Goal: Contribute content: Contribute content

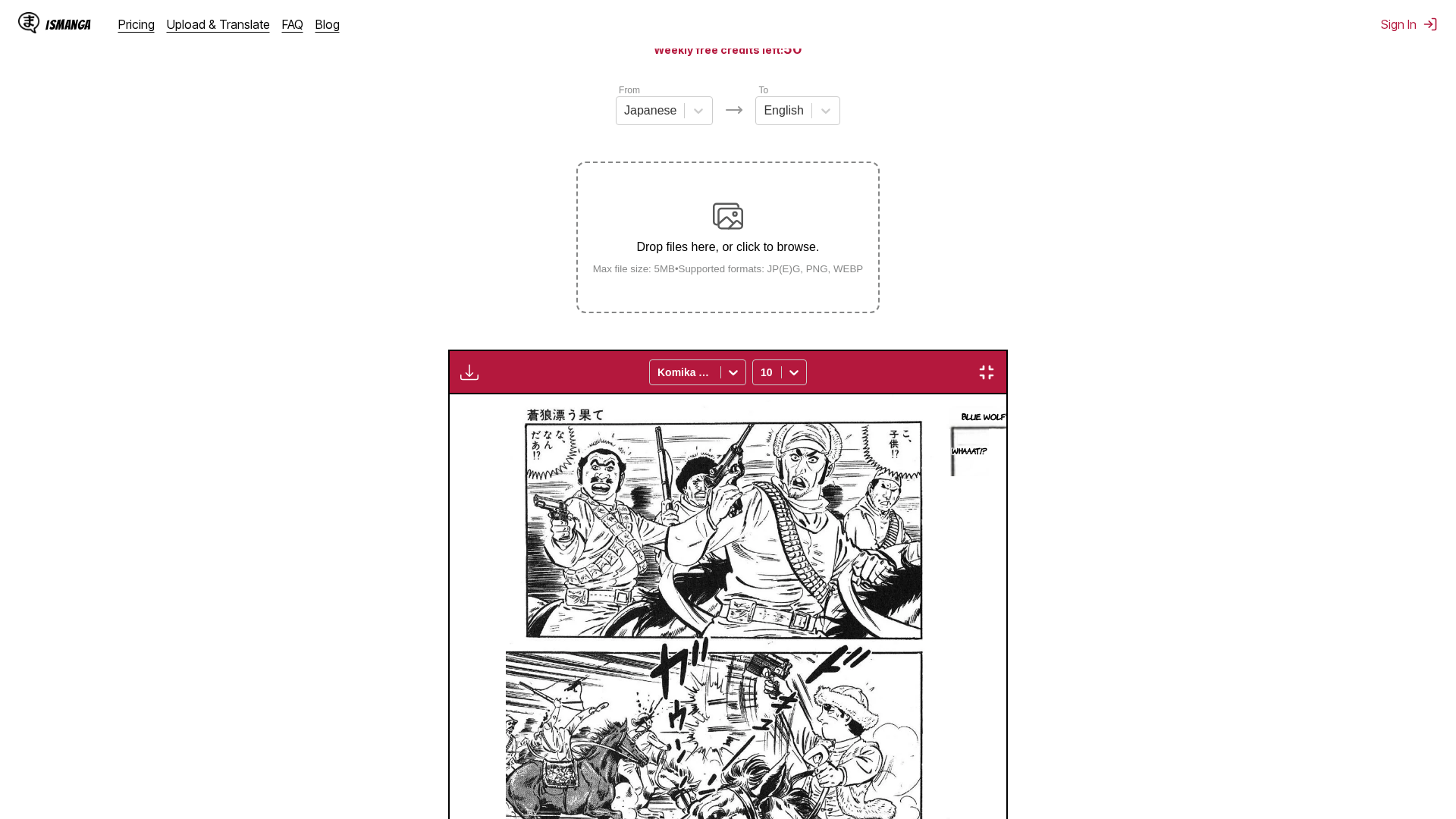
scroll to position [0, 21800]
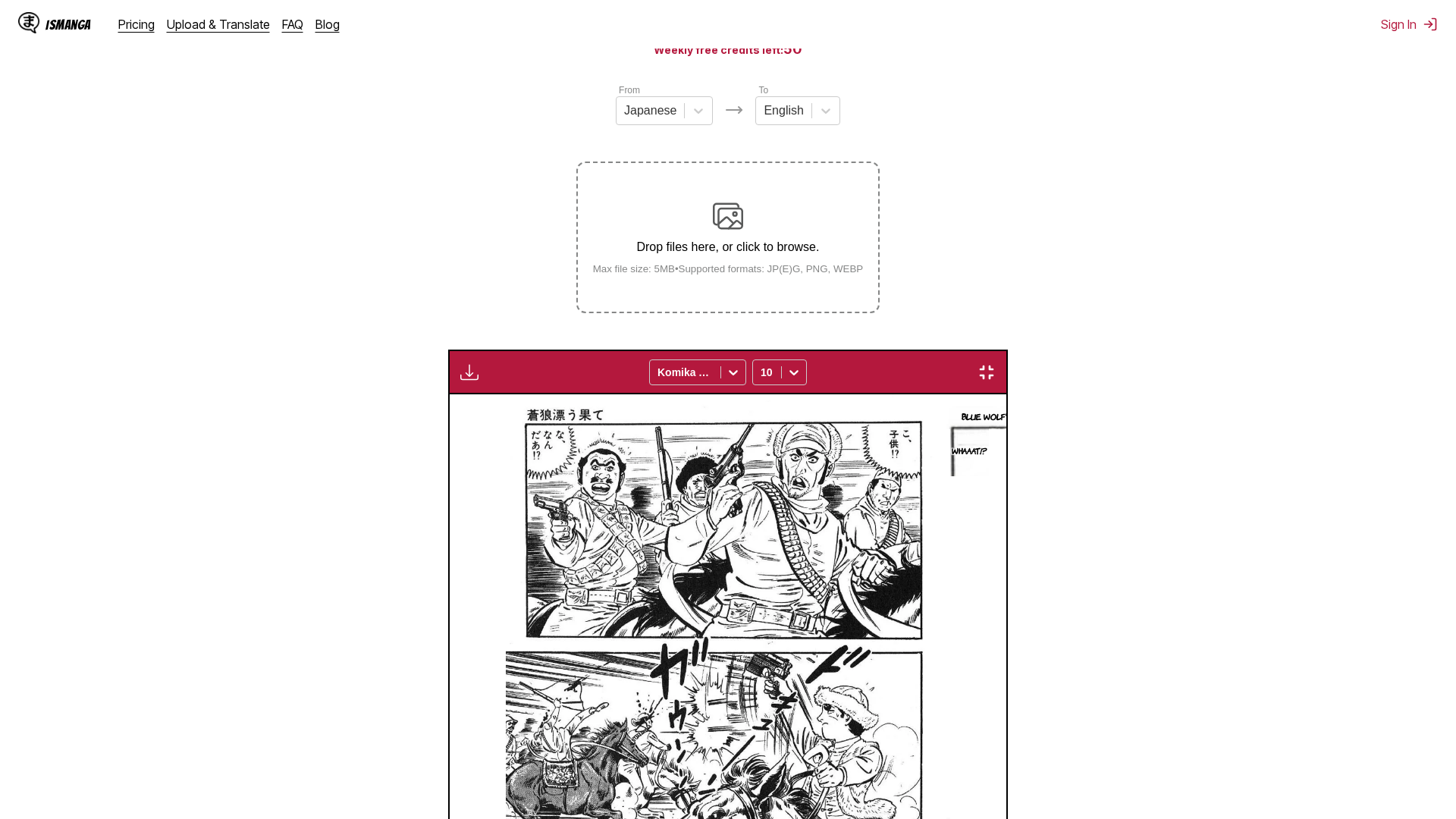
scroll to position [0, 27613]
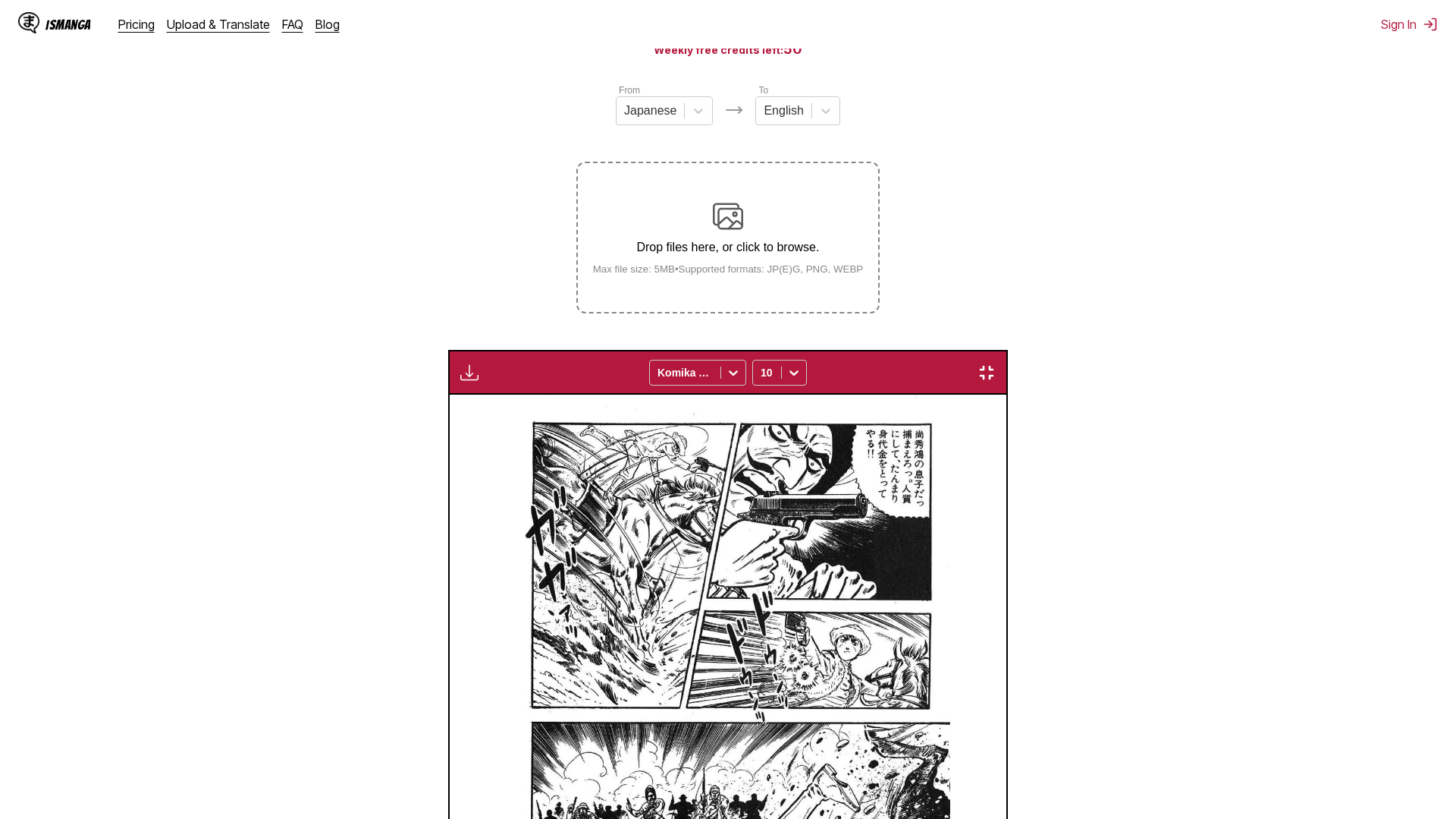
scroll to position [0, 30519]
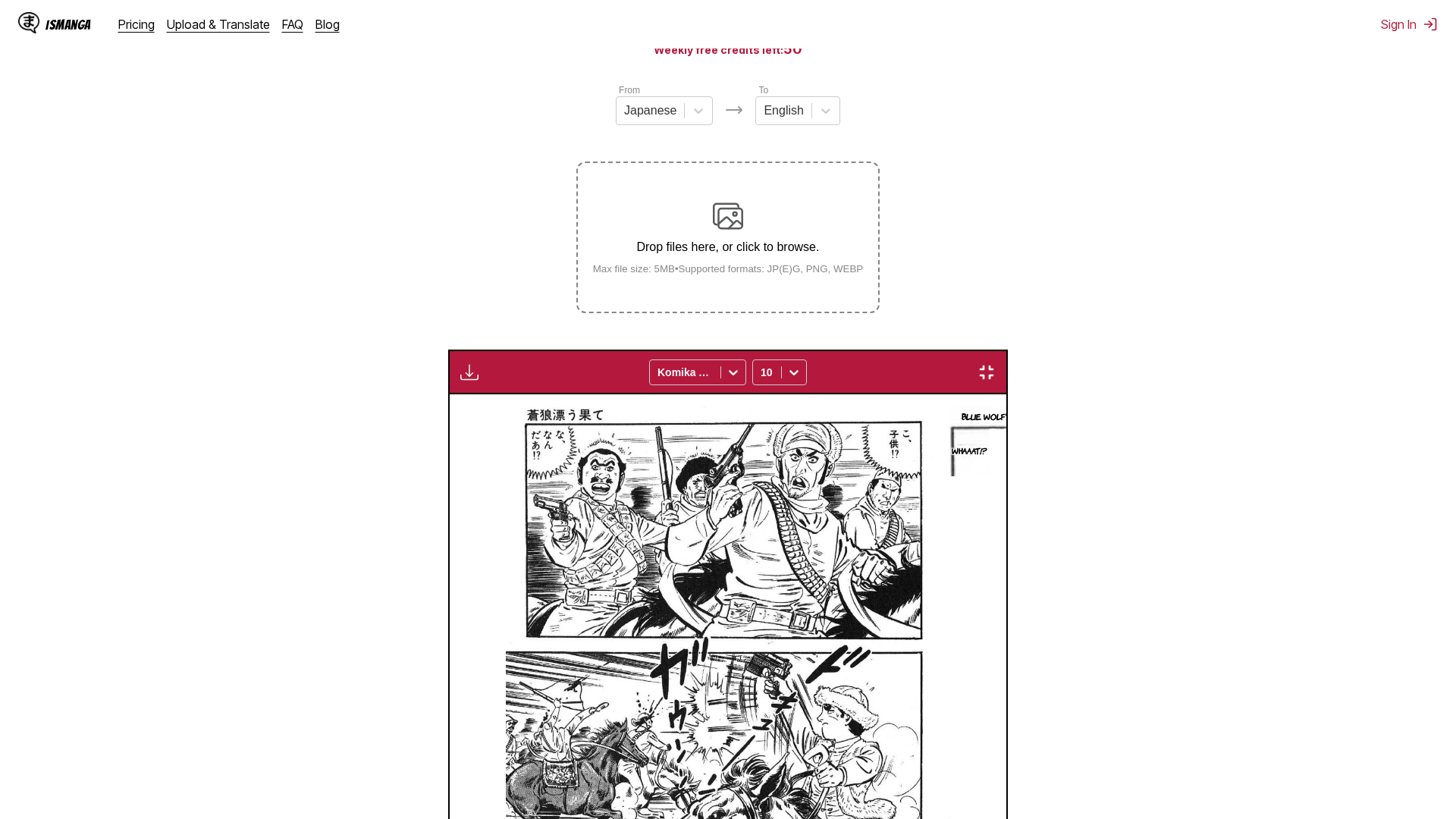
scroll to position [0, 37786]
drag, startPoint x: 681, startPoint y: 146, endPoint x: 266, endPoint y: 249, distance: 427.6
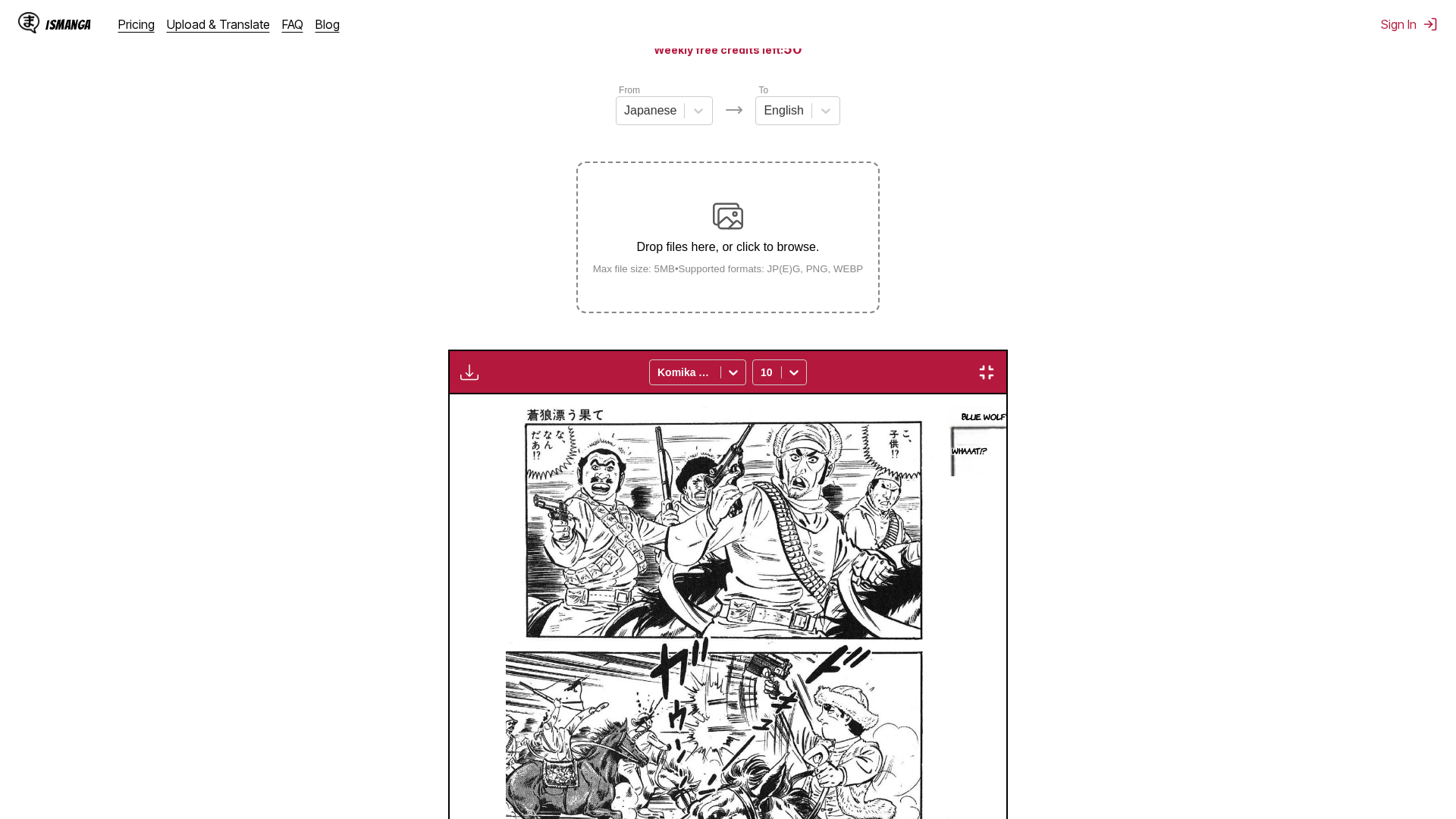
scroll to position [0, 42146]
click at [996, 363] on img "button" at bounding box center [986, 372] width 18 height 18
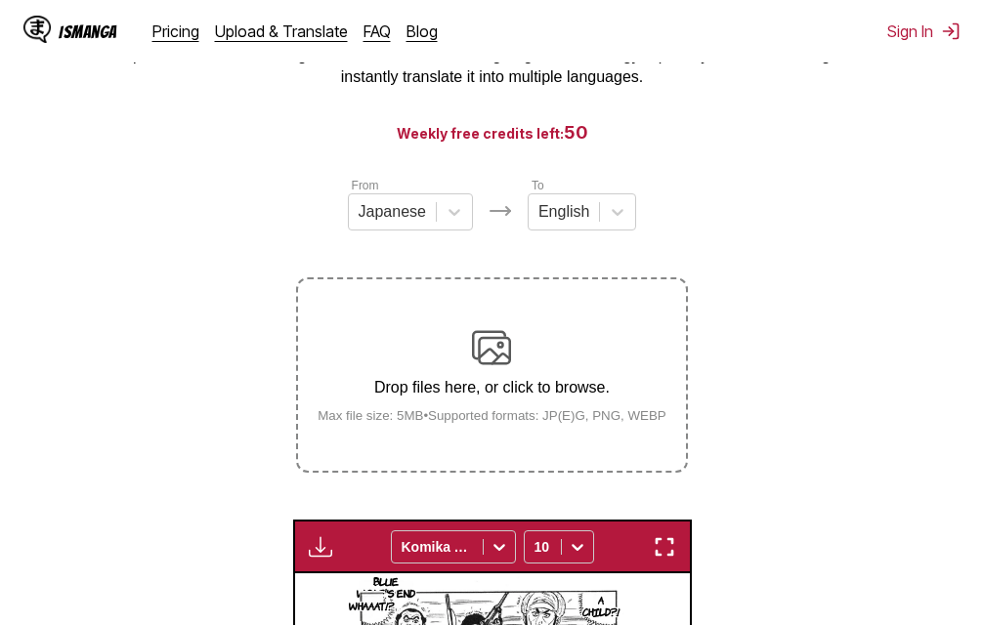
scroll to position [22, 0]
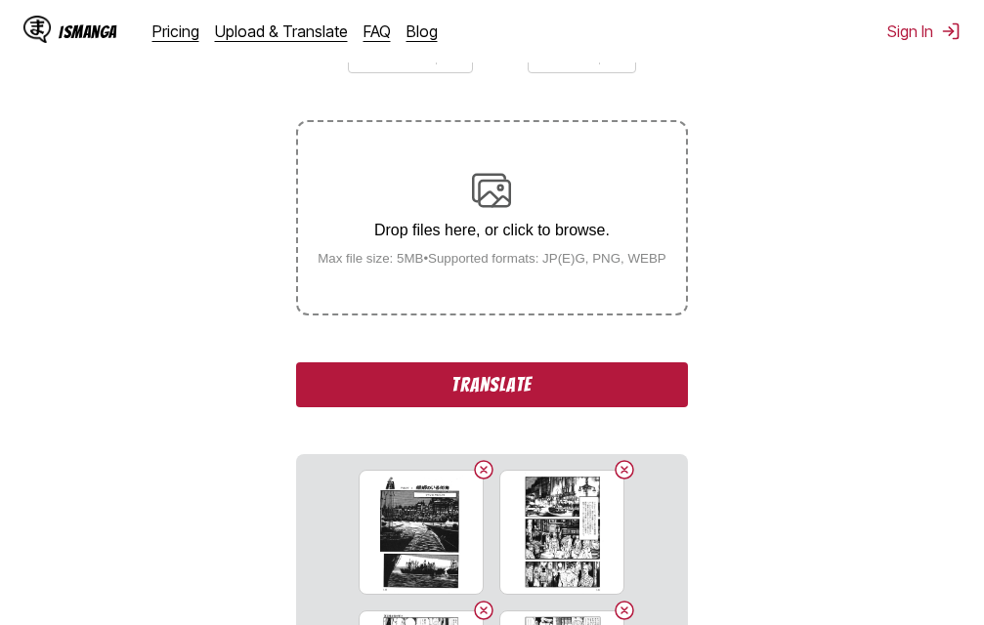
scroll to position [391, 0]
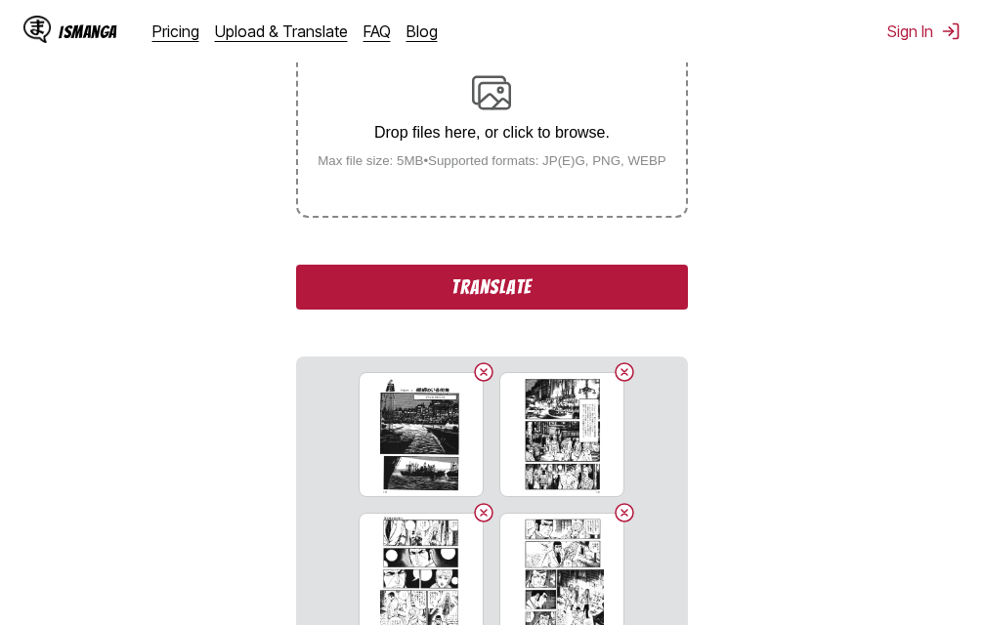
click at [484, 298] on button "Translate" at bounding box center [491, 287] width 391 height 45
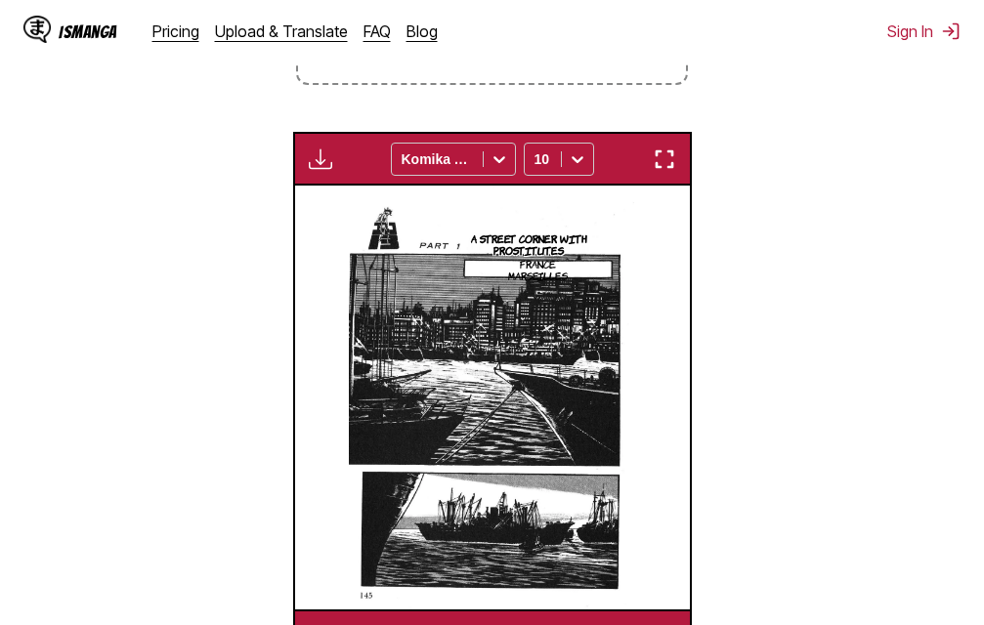
scroll to position [453, 0]
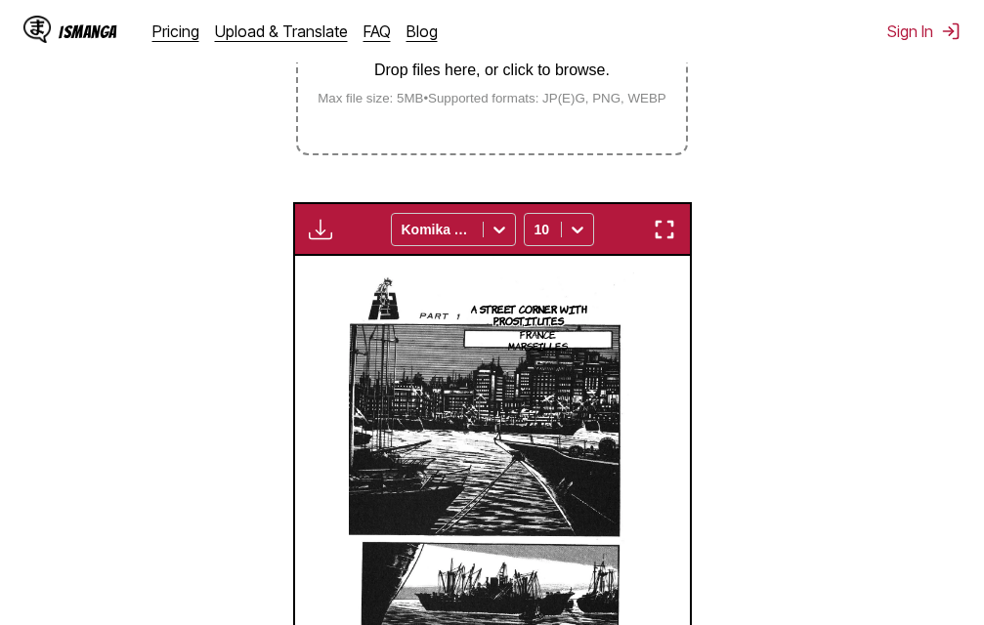
click at [660, 223] on img "button" at bounding box center [664, 229] width 23 height 23
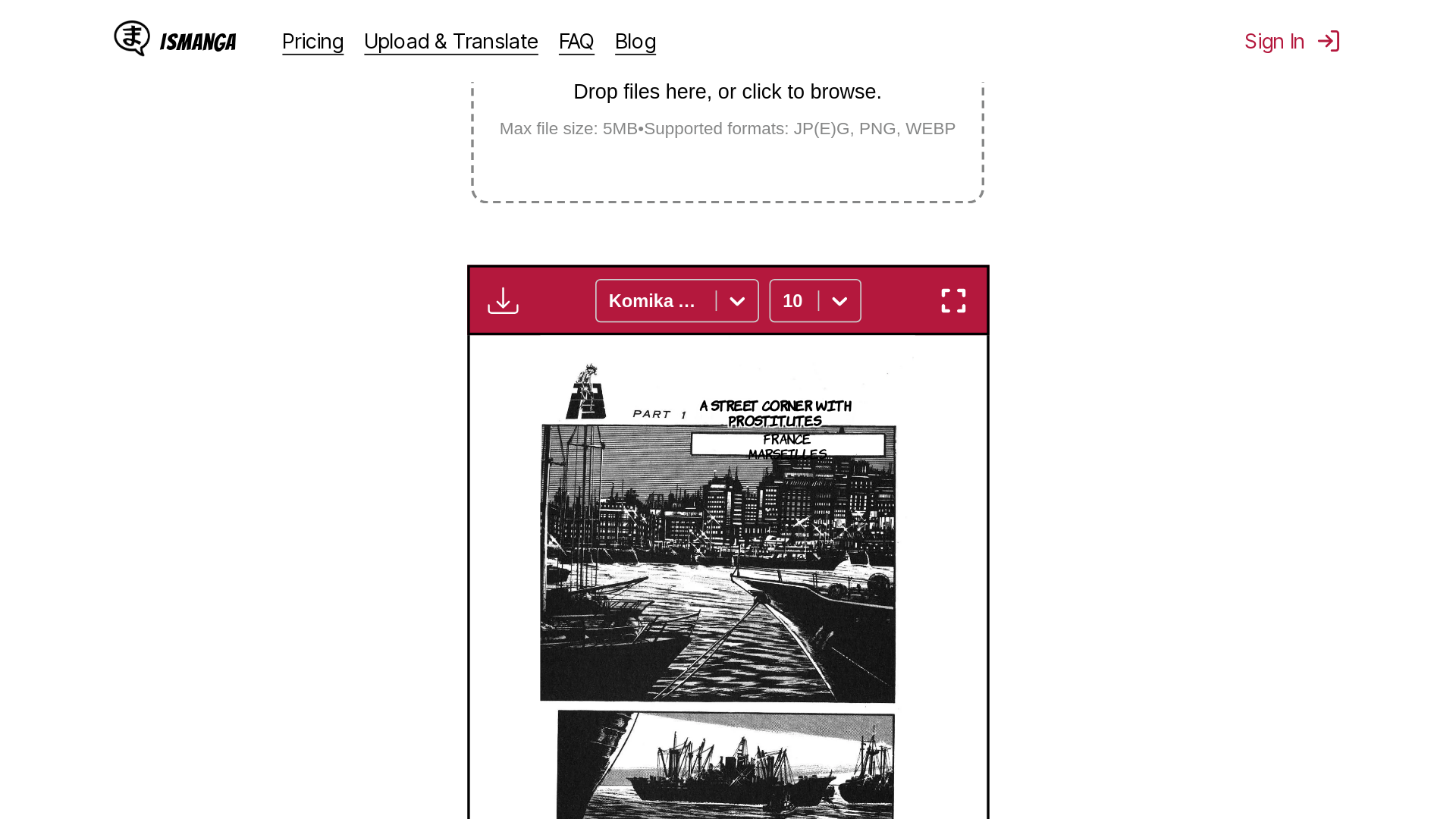
scroll to position [159, 0]
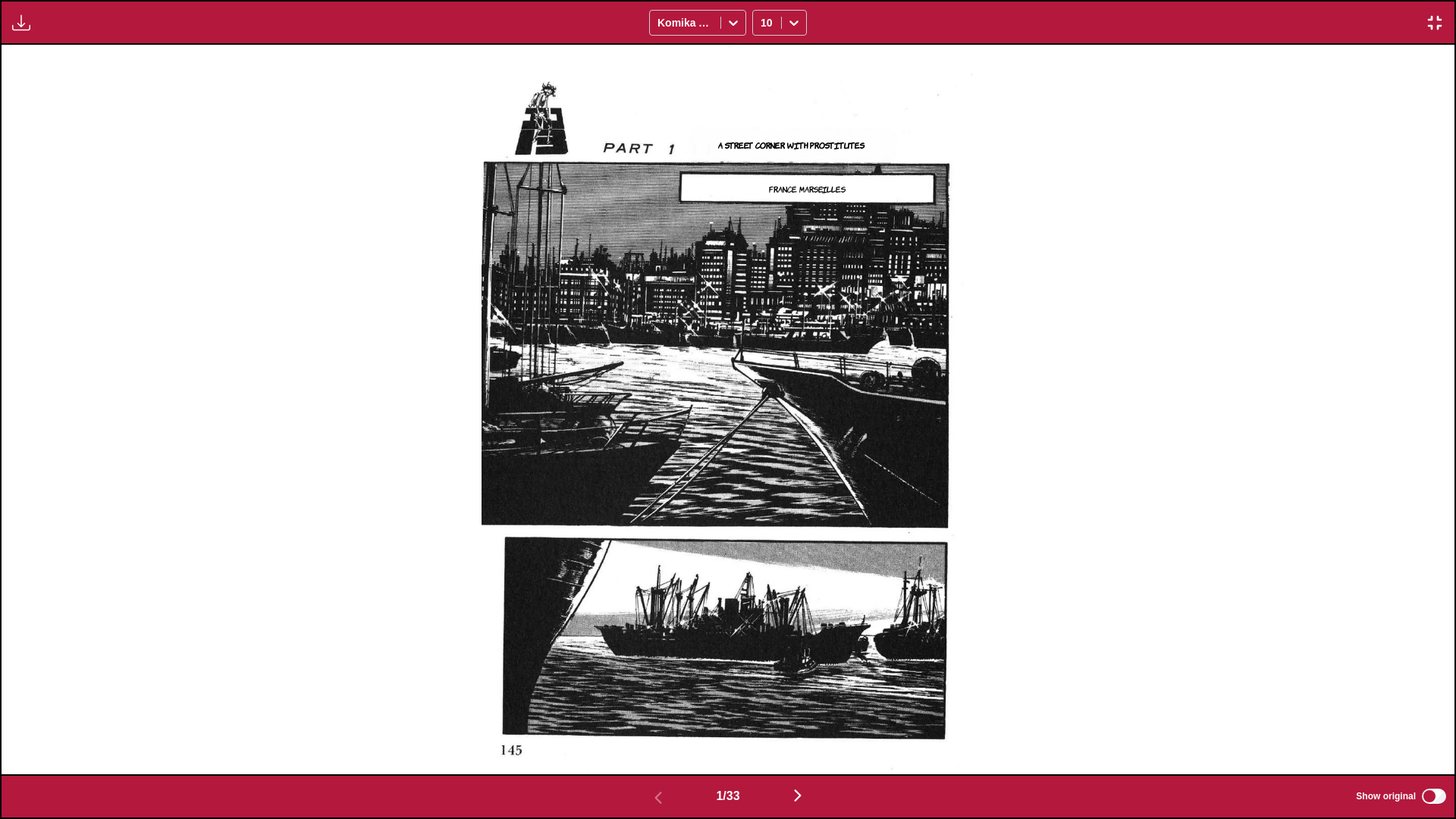
click at [763, 402] on div "A street corner with prostitutes France Marseilles" at bounding box center [728, 410] width 1454 height 730
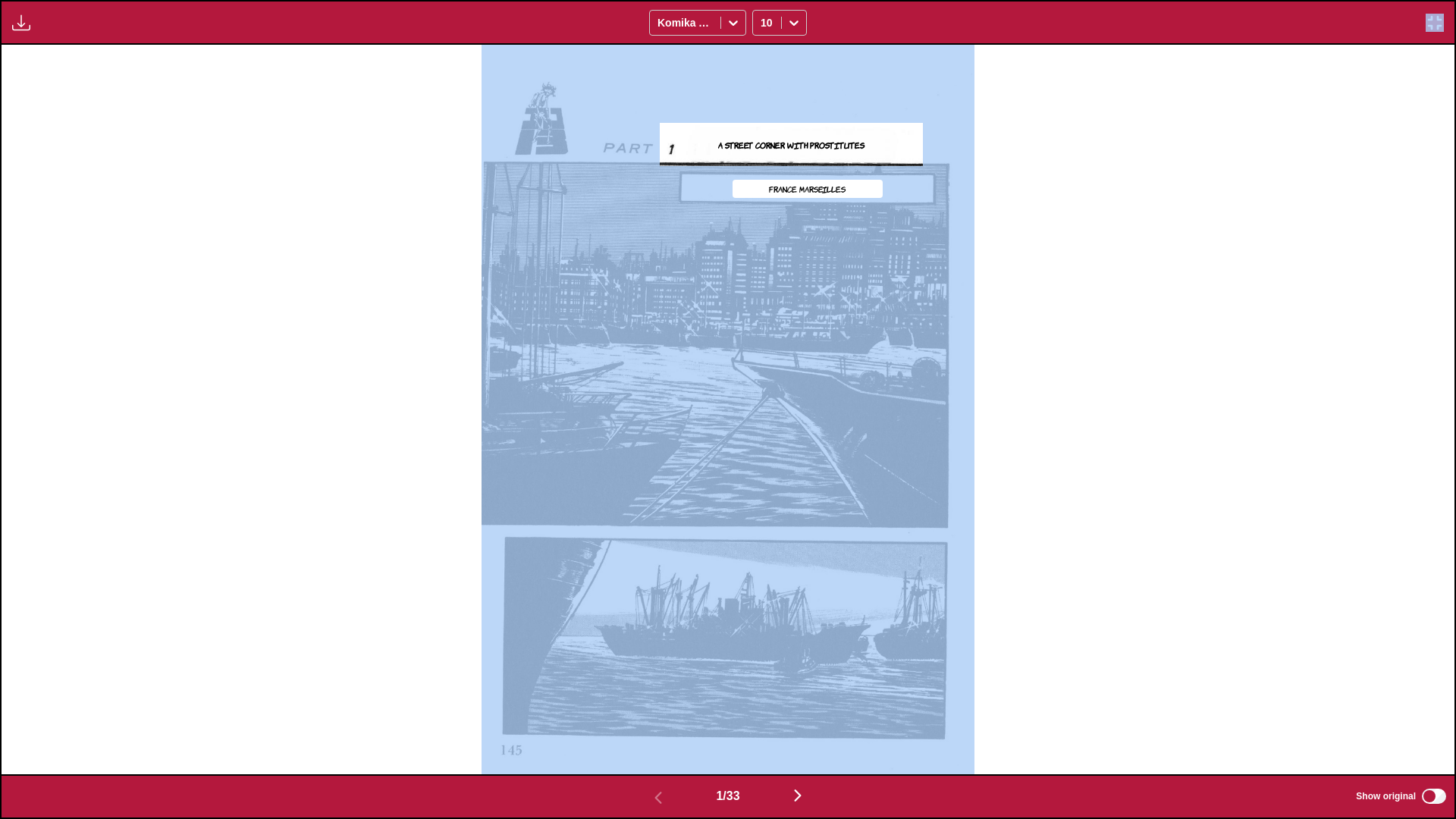
click at [763, 402] on div "A street corner with prostitutes France Marseilles" at bounding box center [728, 410] width 1454 height 730
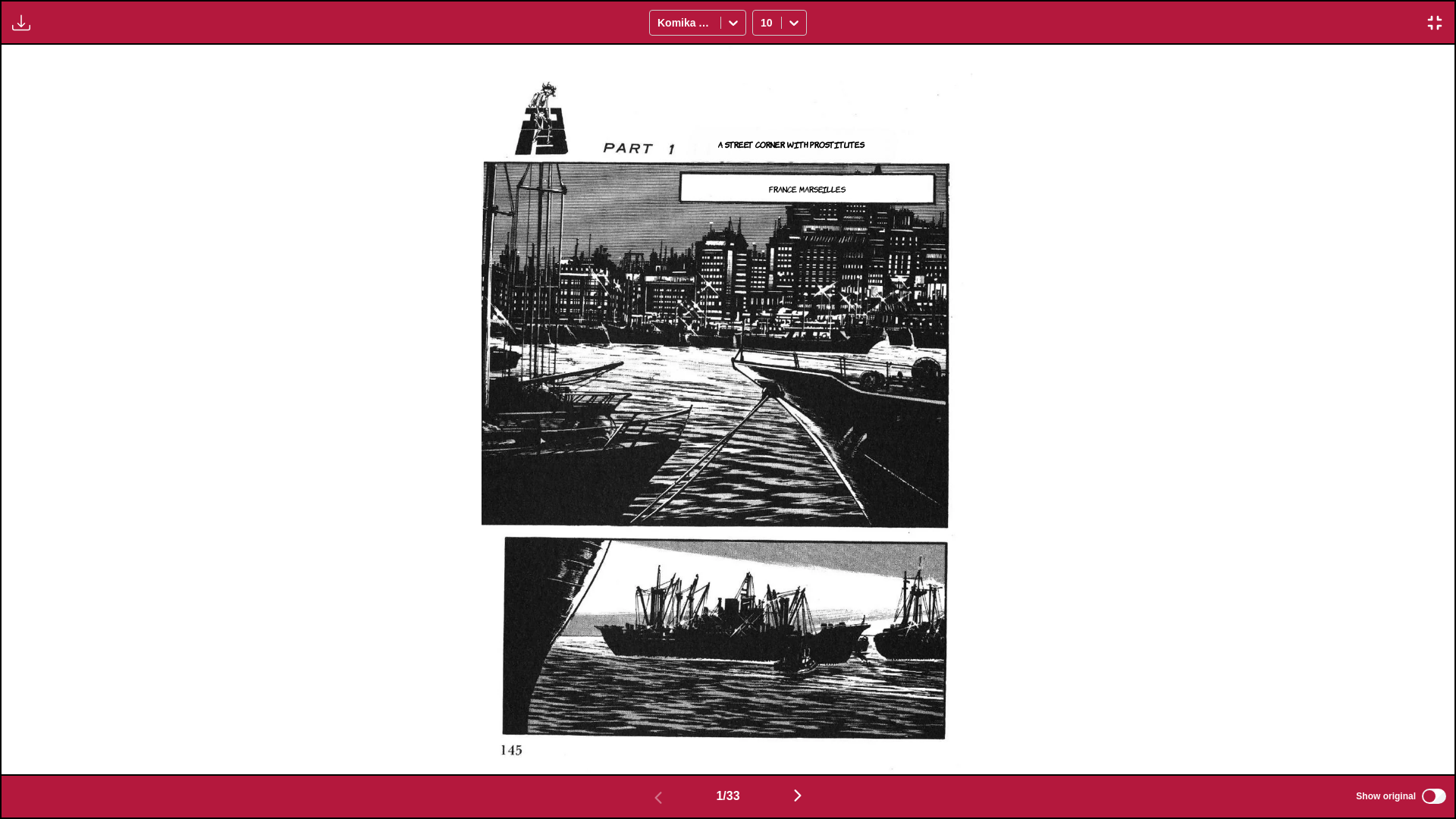
click at [763, 485] on img "button" at bounding box center [797, 795] width 18 height 18
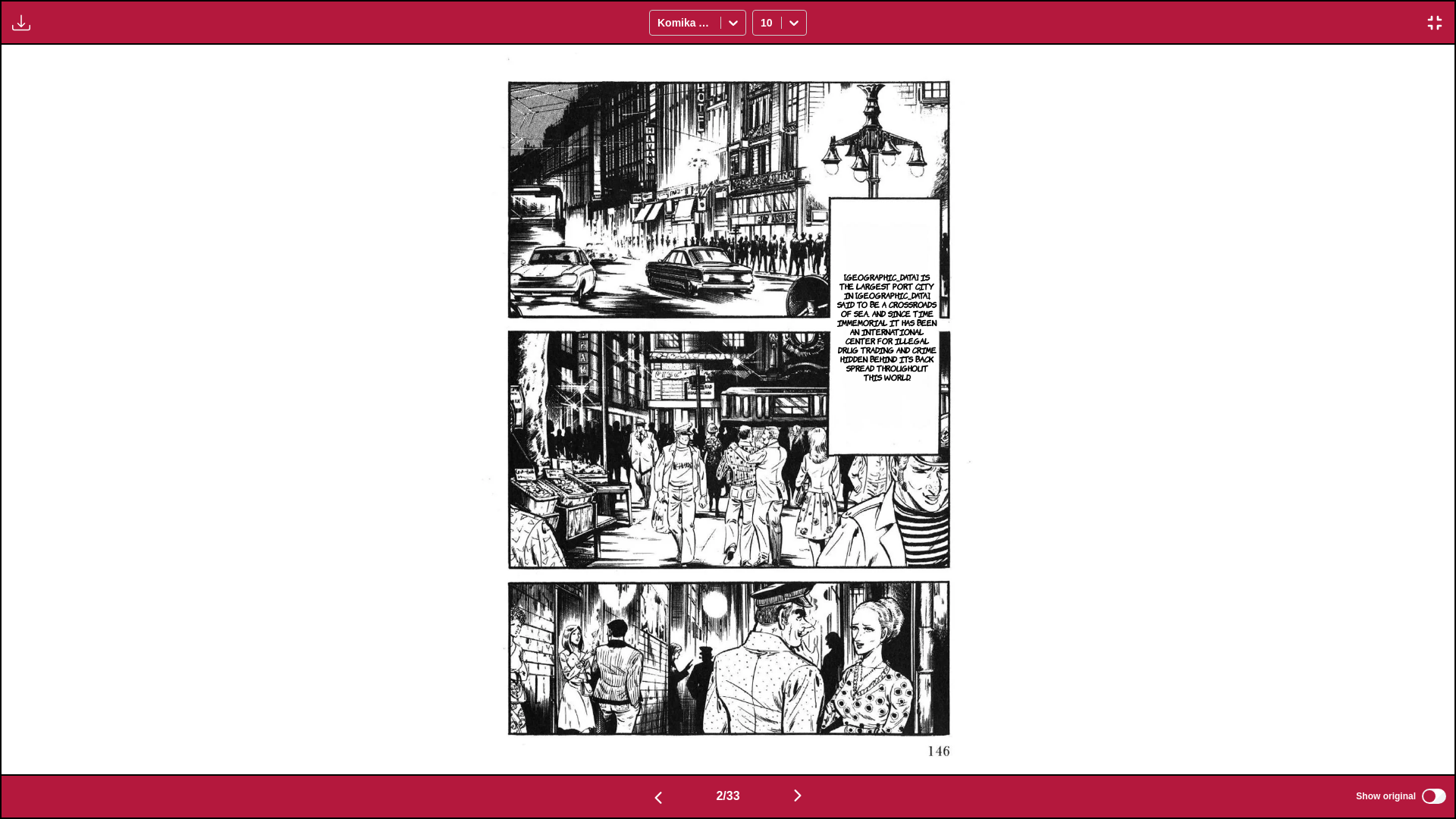
click at [763, 485] on img "button" at bounding box center [797, 795] width 18 height 18
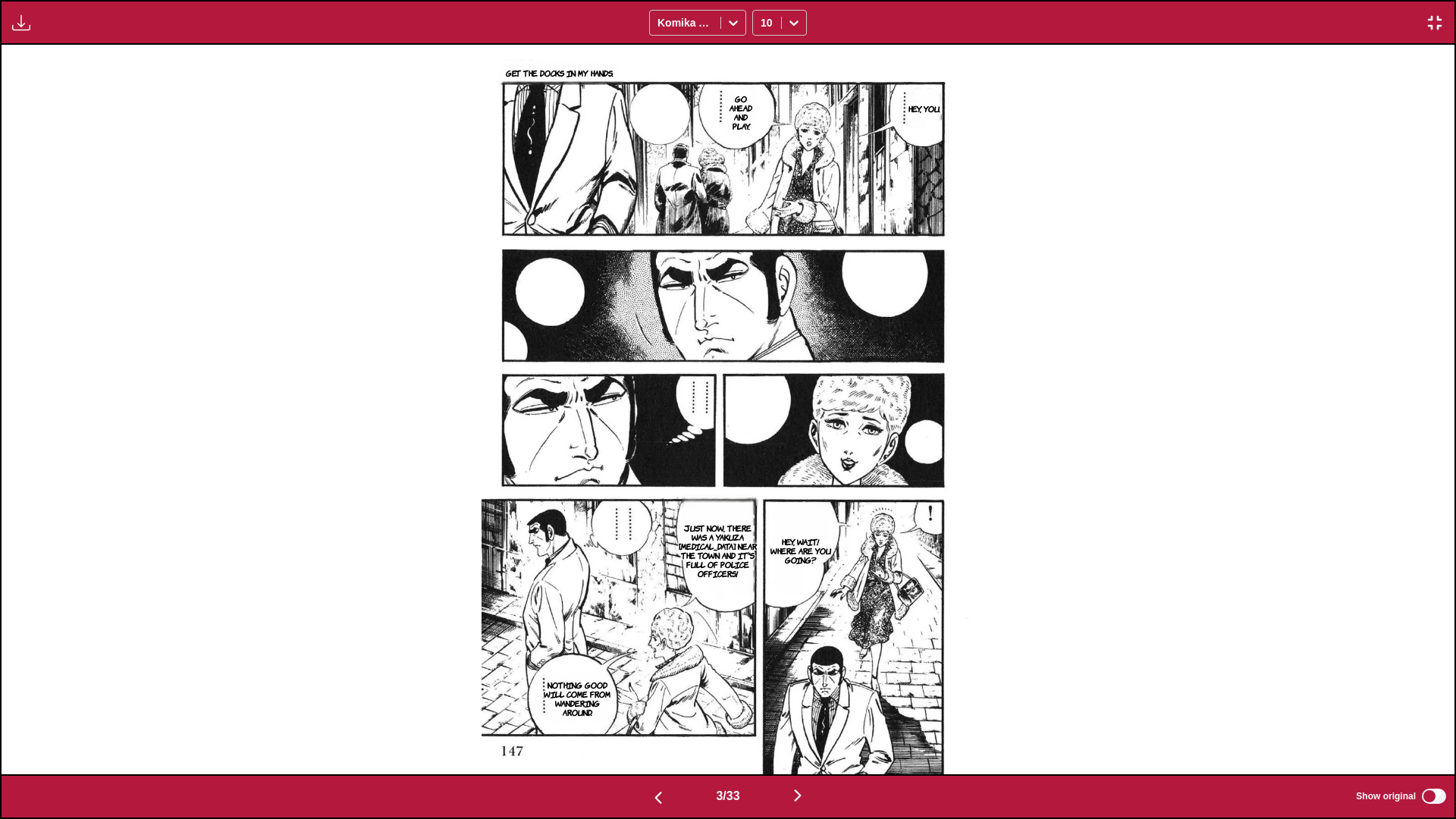
click at [763, 485] on img "button" at bounding box center [797, 795] width 18 height 18
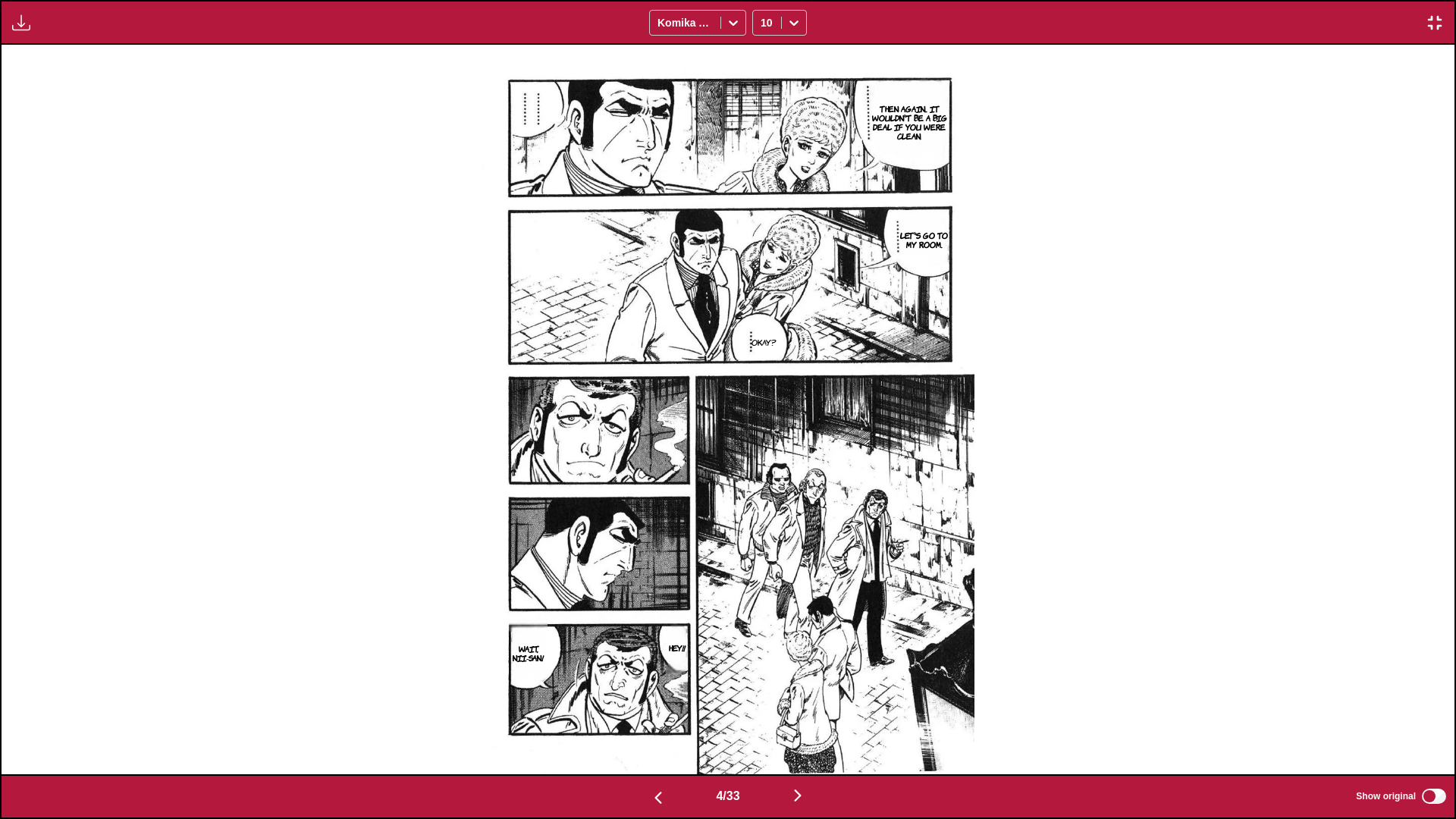
click at [763, 485] on img "button" at bounding box center [797, 795] width 18 height 18
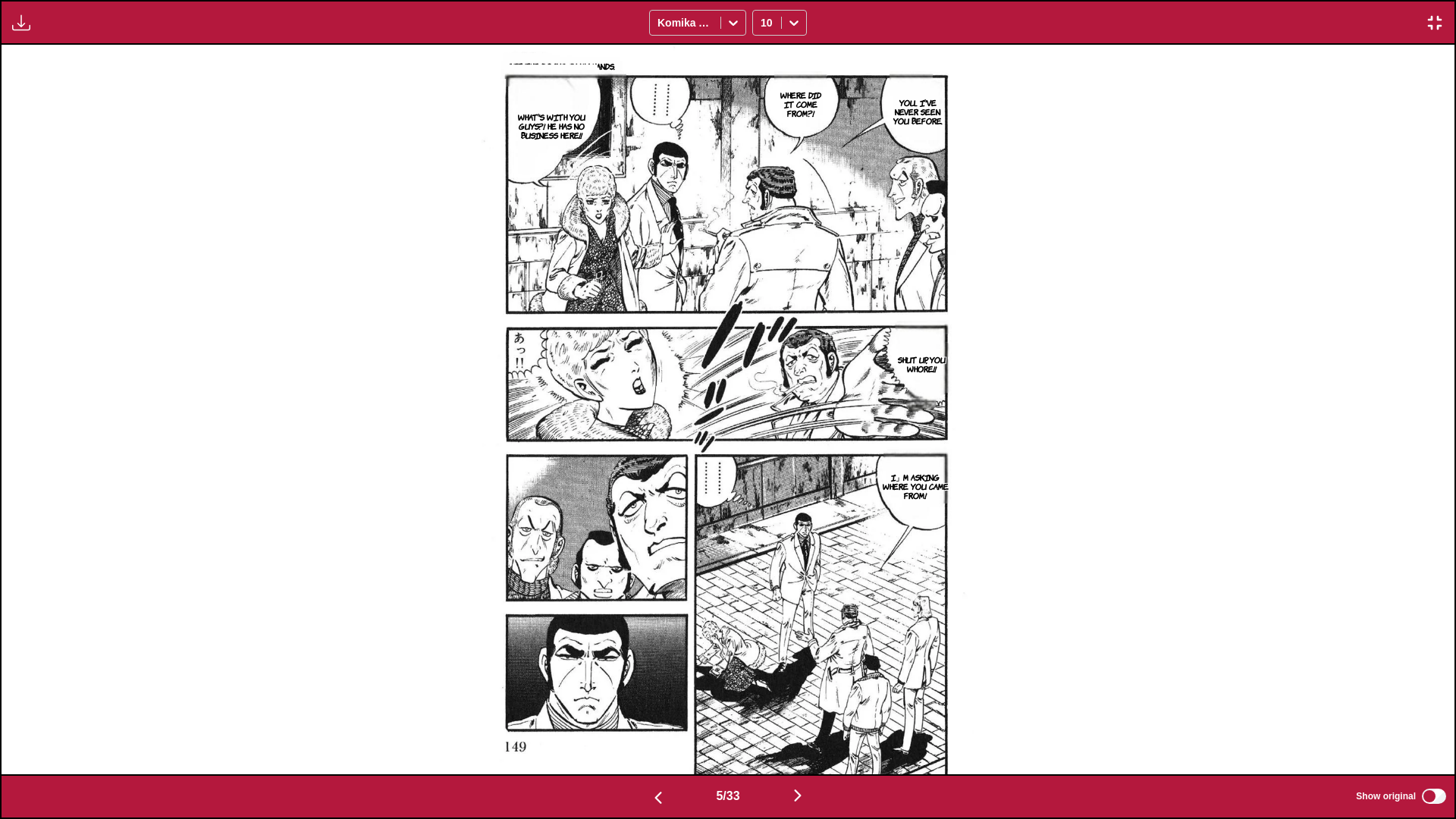
click at [763, 485] on img "button" at bounding box center [797, 795] width 18 height 18
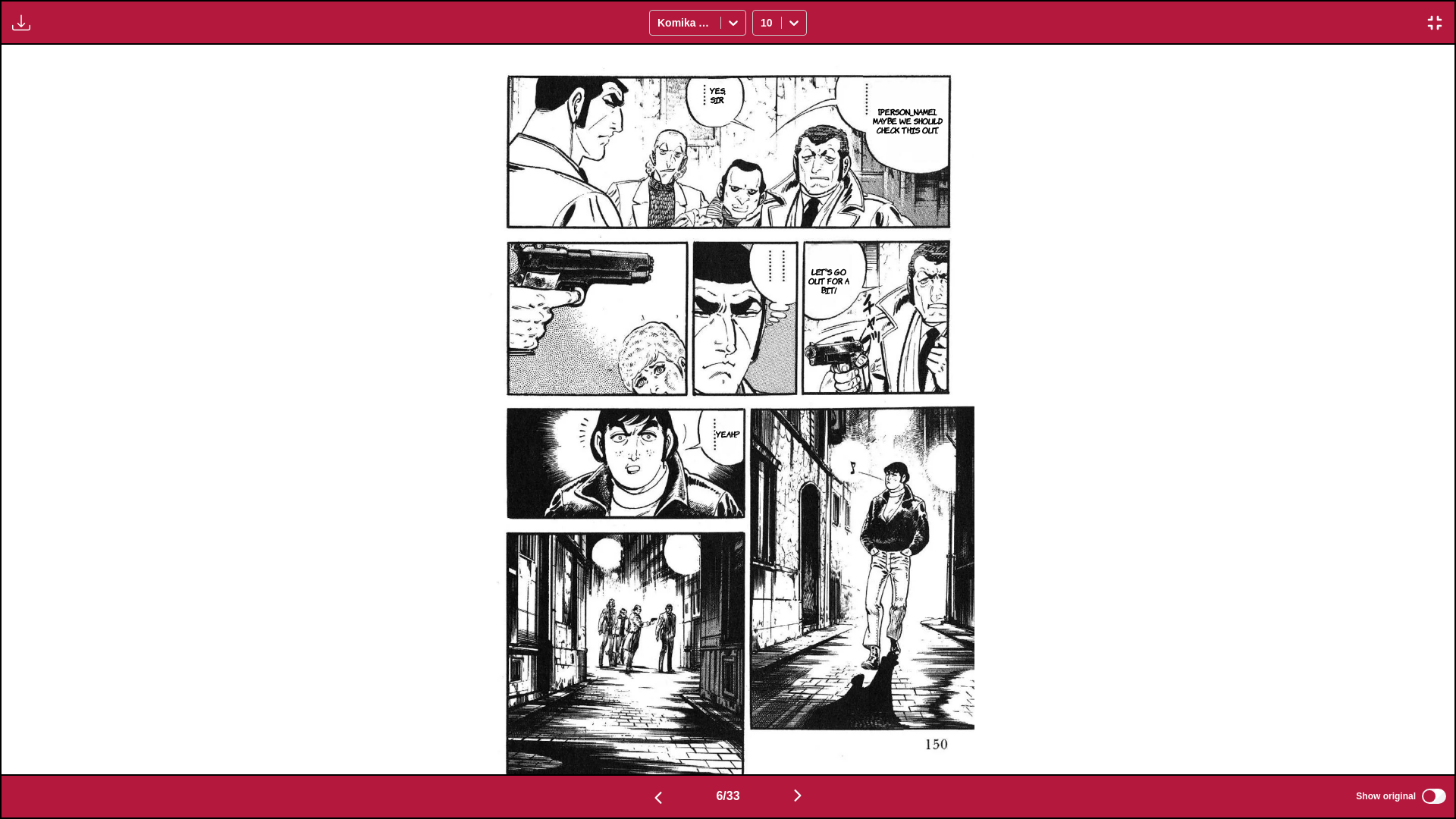
click at [763, 485] on img "button" at bounding box center [797, 795] width 18 height 18
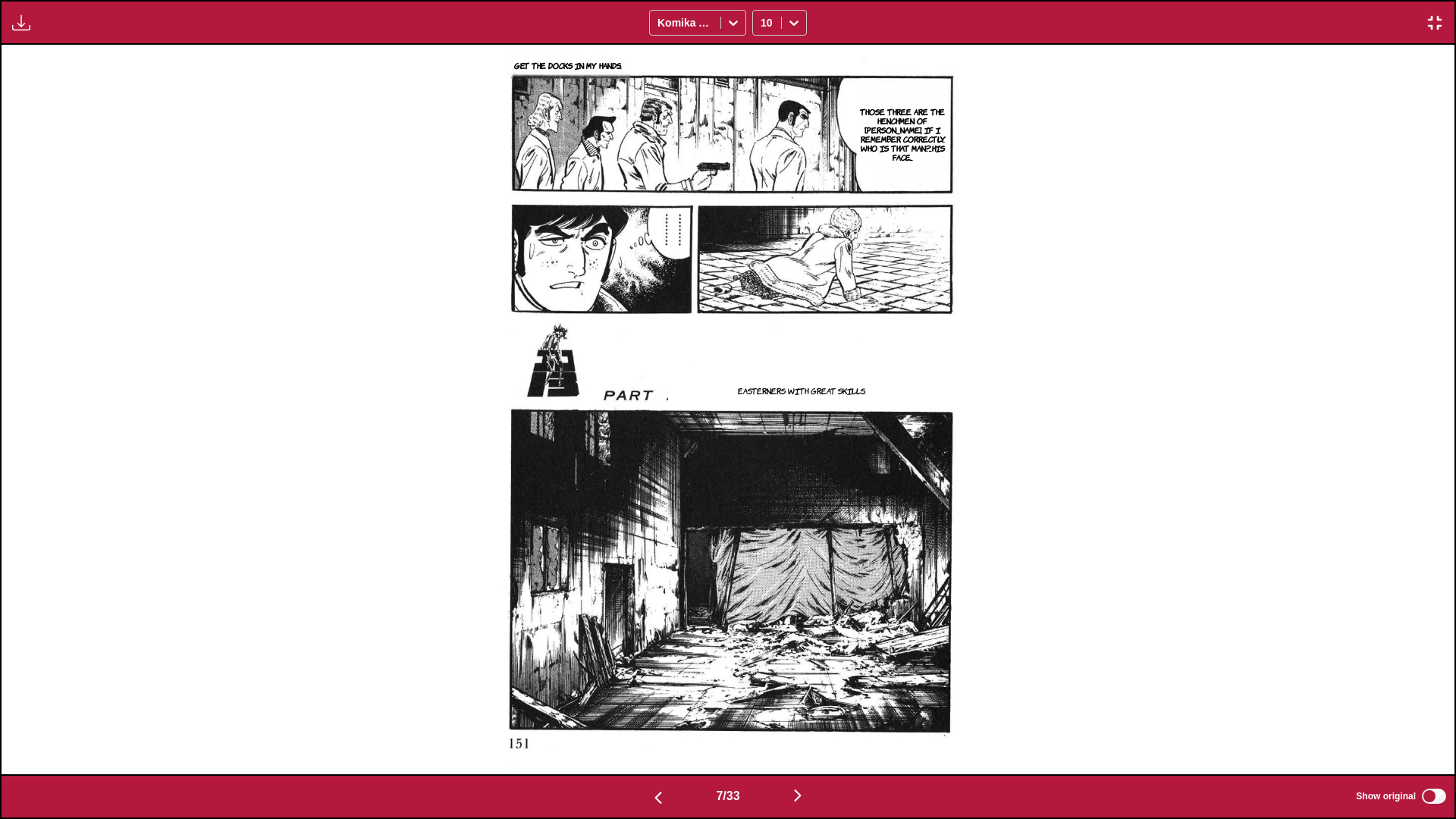
click at [763, 485] on button "button" at bounding box center [797, 796] width 91 height 22
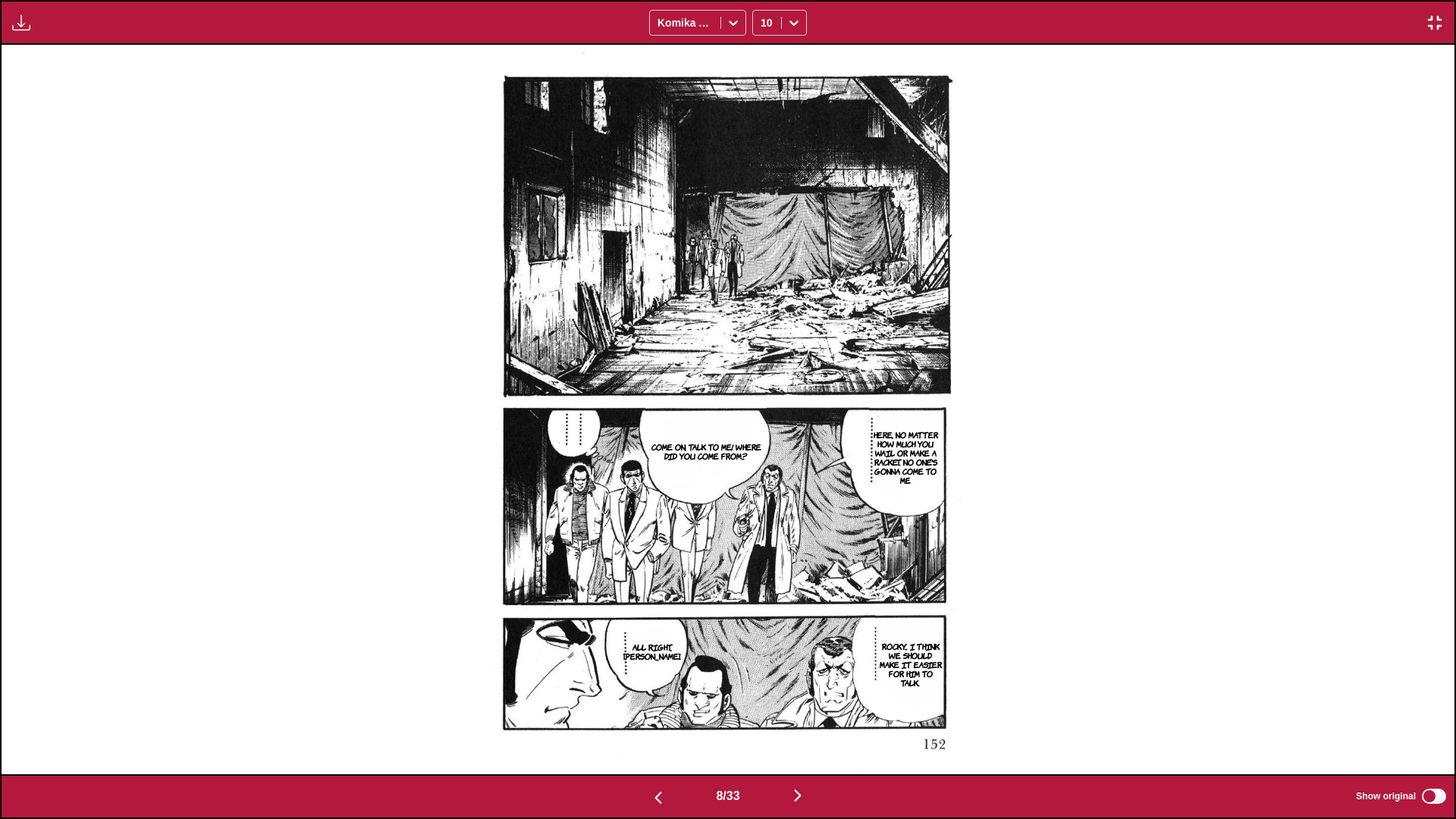
click at [763, 485] on img "button" at bounding box center [797, 795] width 18 height 18
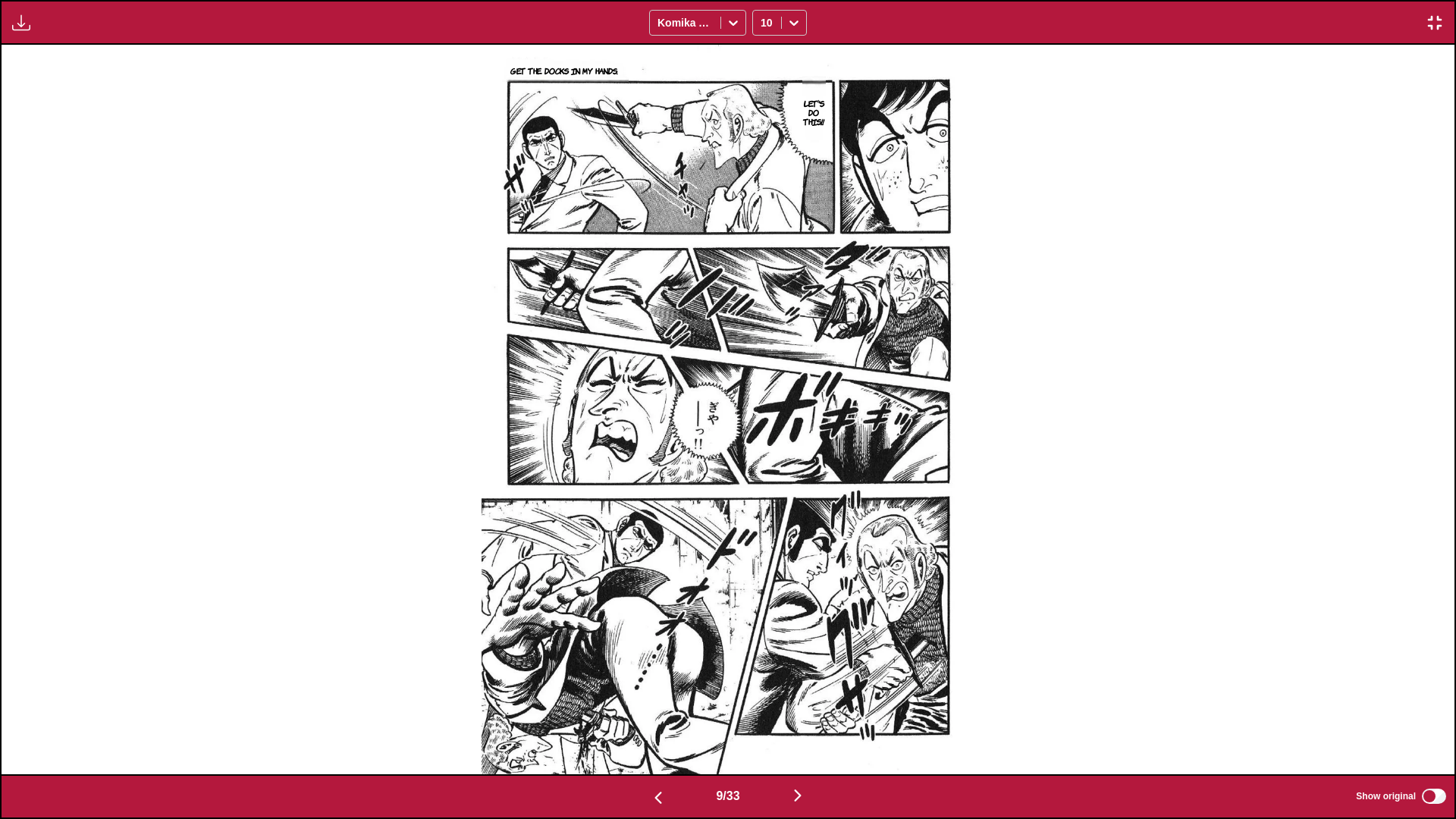
click at [763, 485] on img "button" at bounding box center [797, 795] width 18 height 18
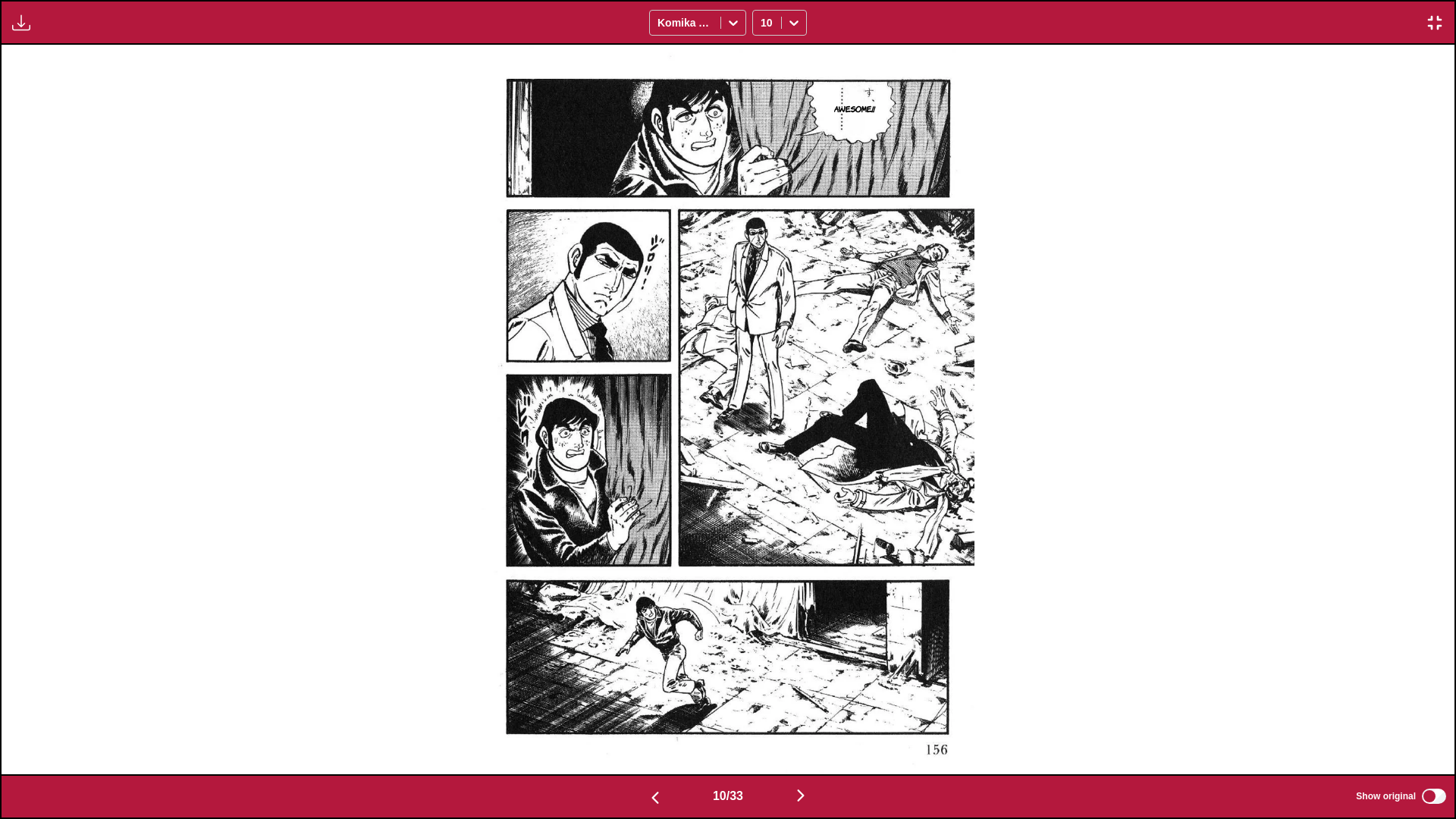
click at [763, 485] on img "button" at bounding box center [800, 795] width 18 height 18
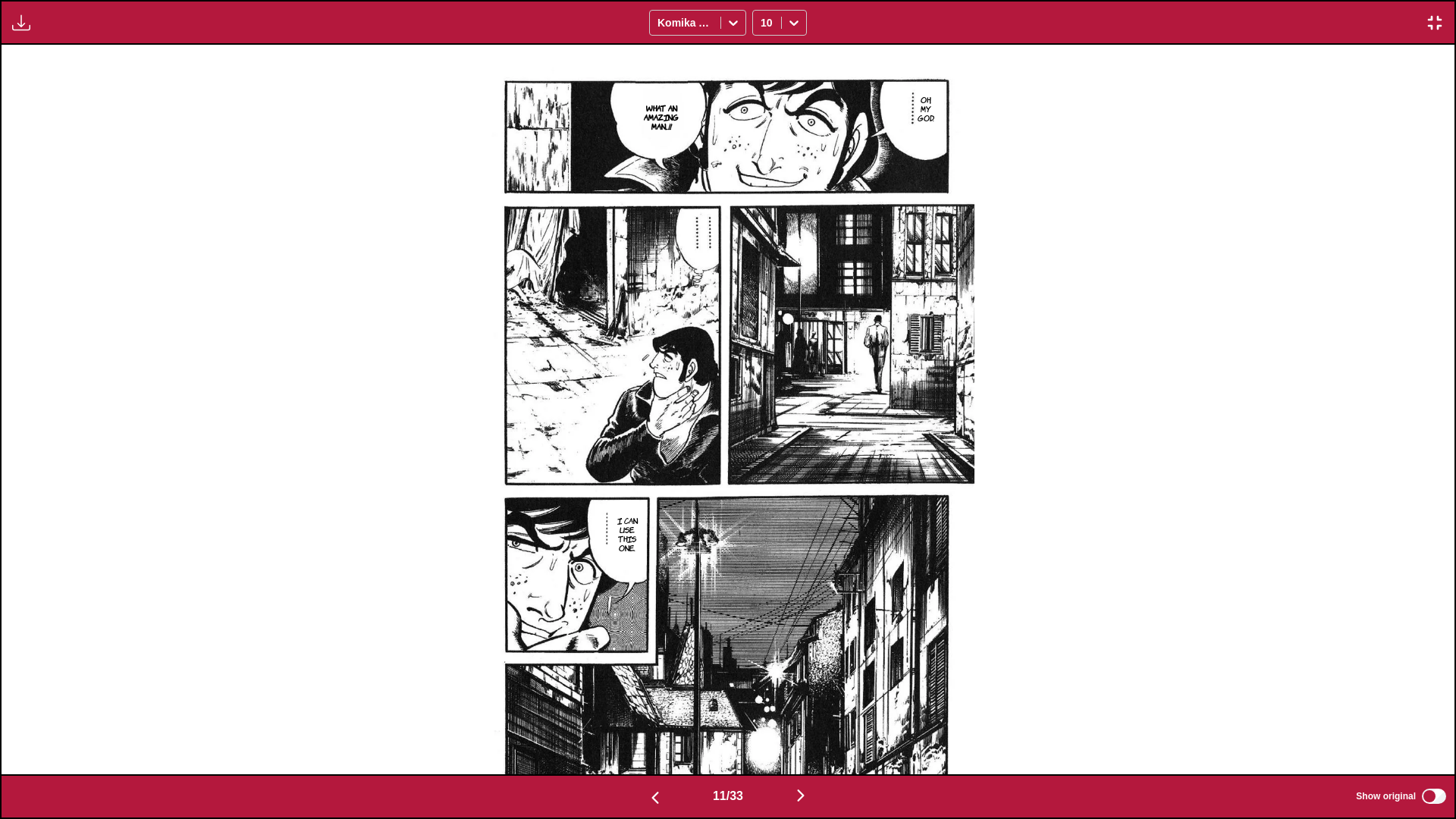
click at [763, 485] on img "button" at bounding box center [800, 795] width 18 height 18
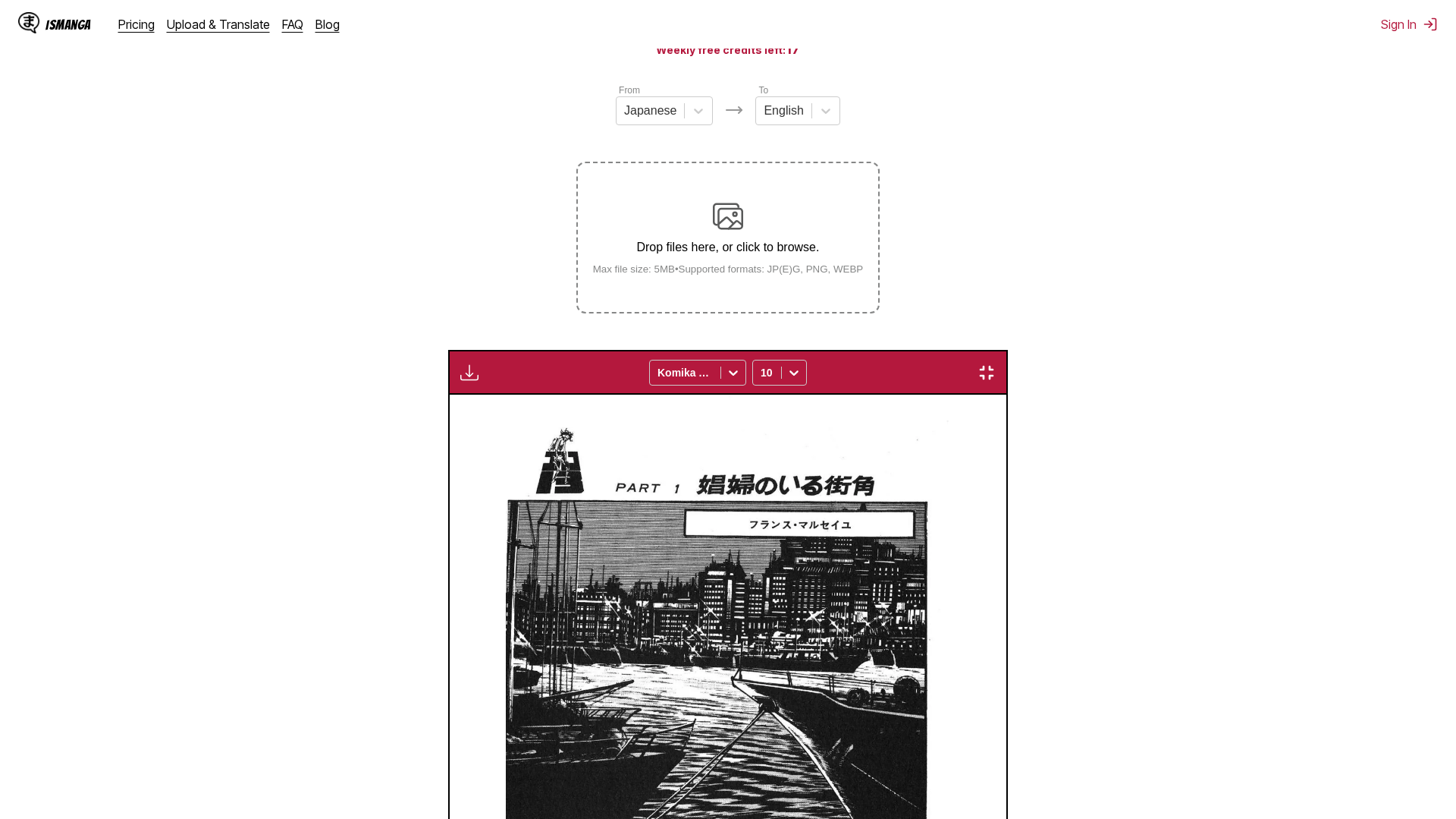
scroll to position [0, 15987]
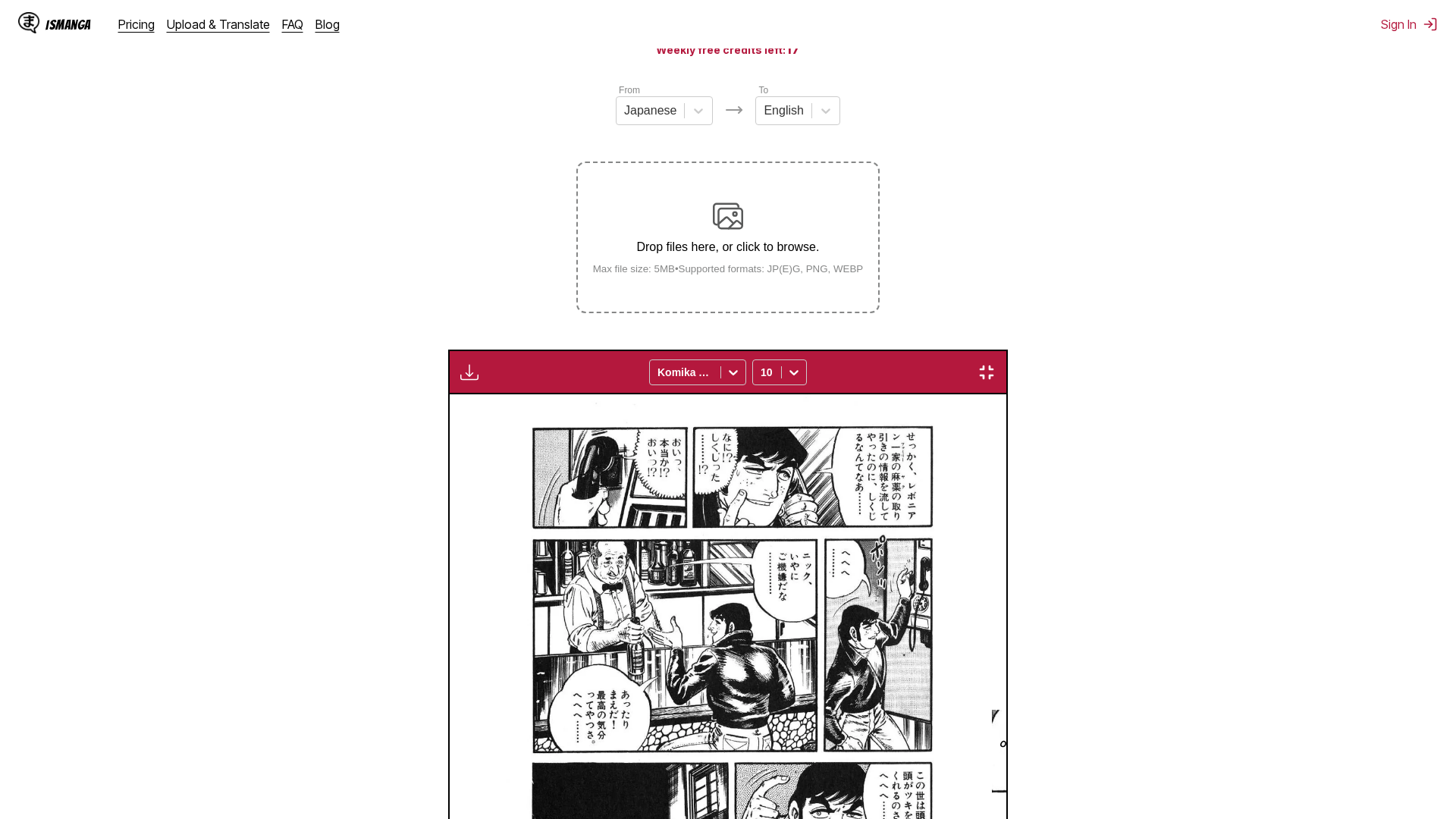
scroll to position [0, 23253]
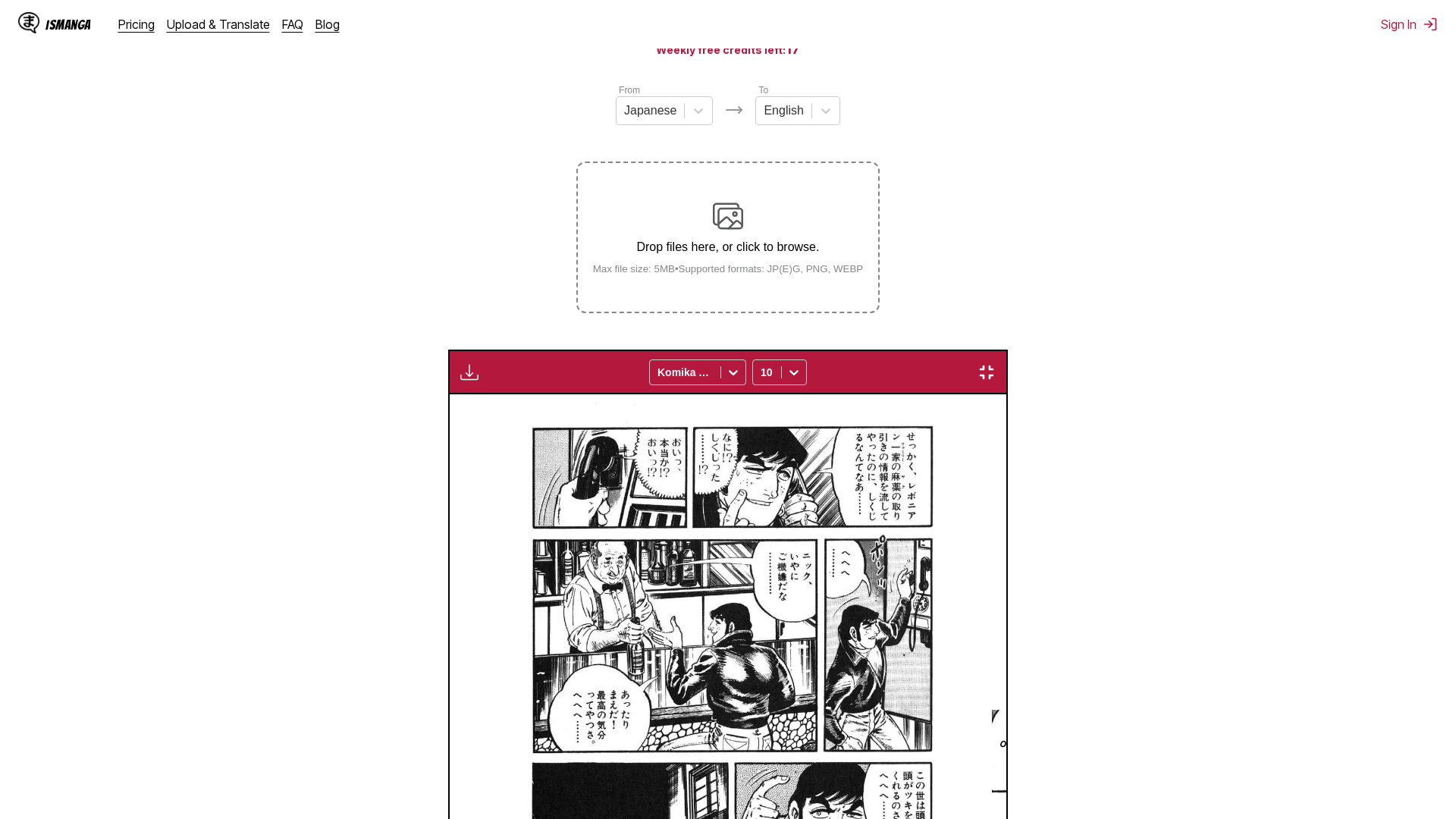
scroll to position [0, 30519]
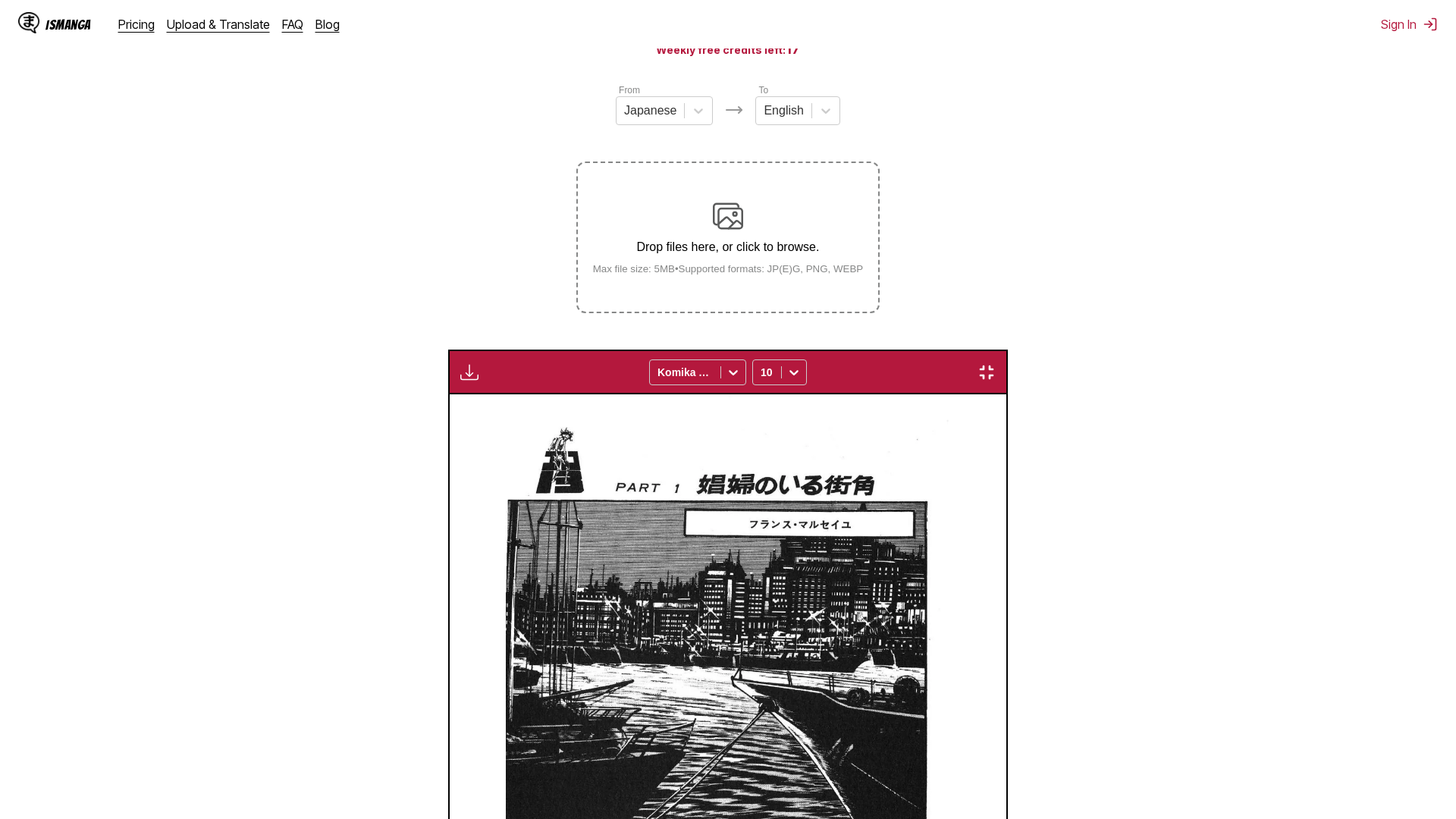
scroll to position [0, 37786]
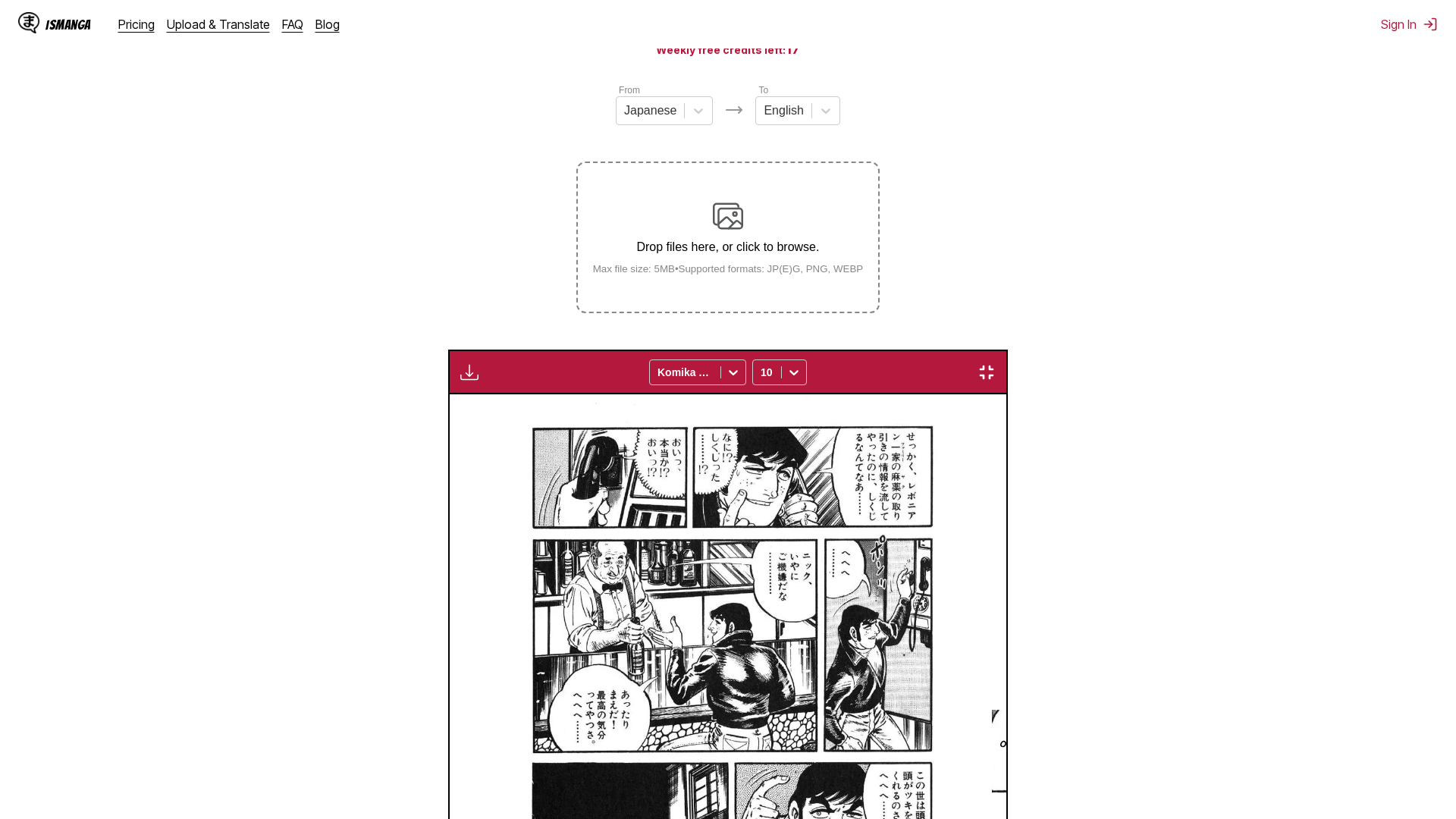
scroll to position [0, 42146]
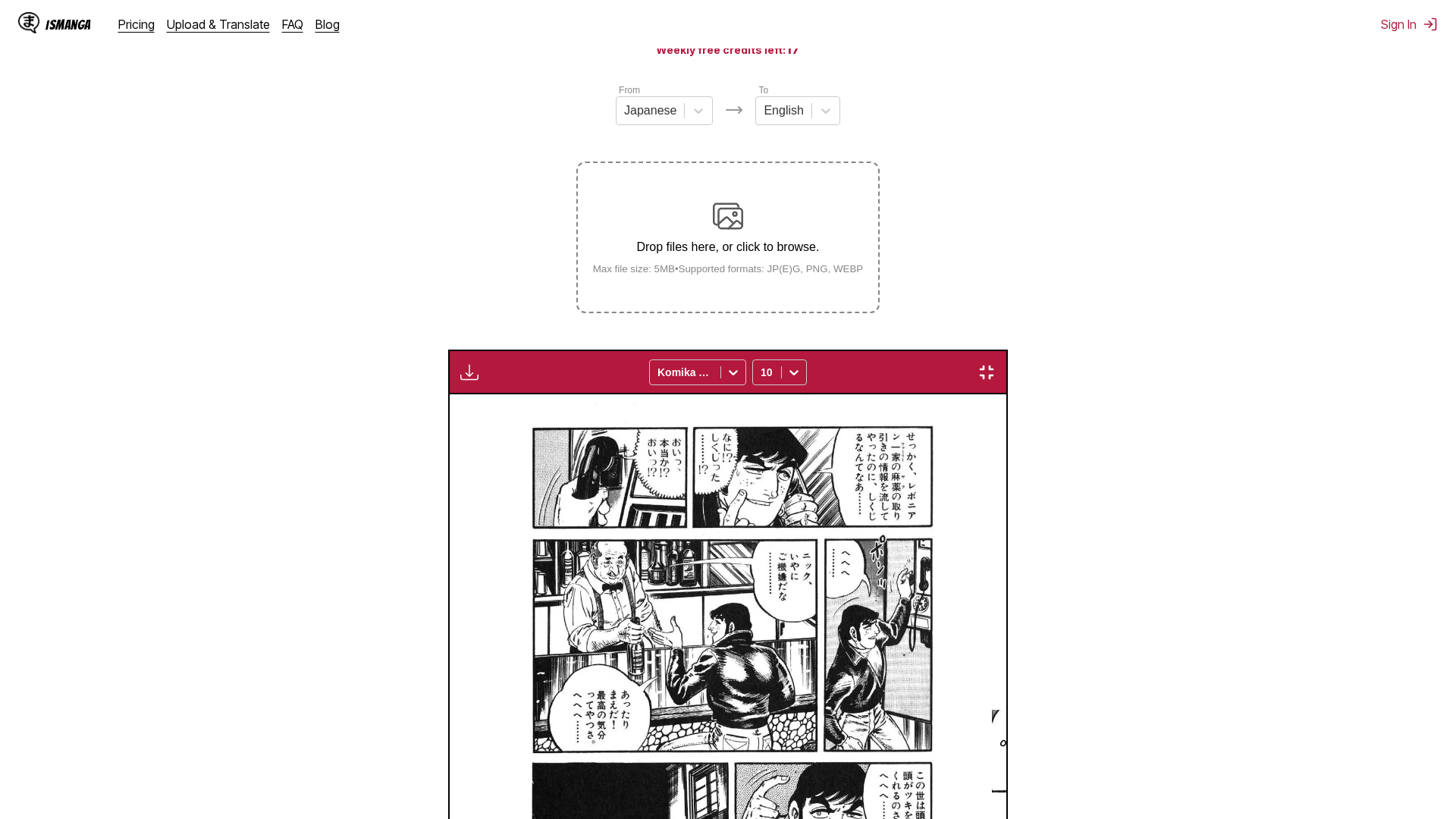
click at [996, 363] on img "button" at bounding box center [986, 372] width 18 height 18
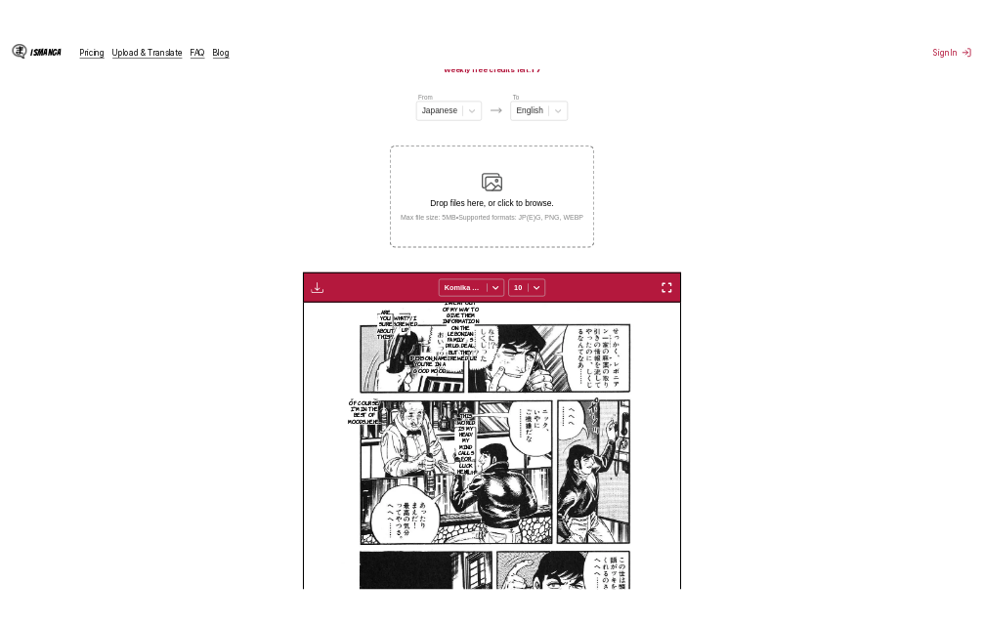
scroll to position [0, 12635]
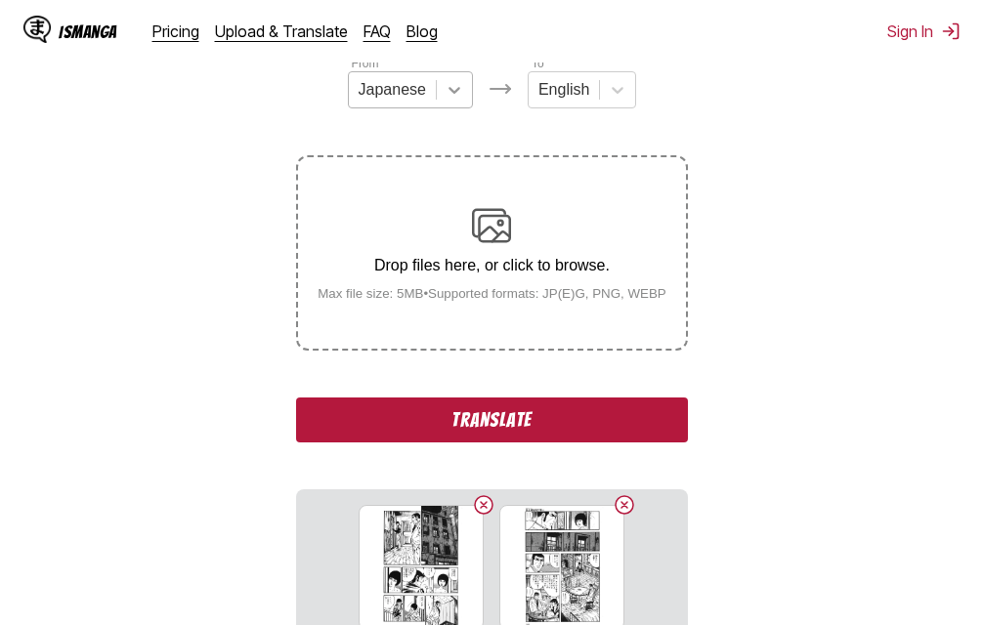
scroll to position [293, 0]
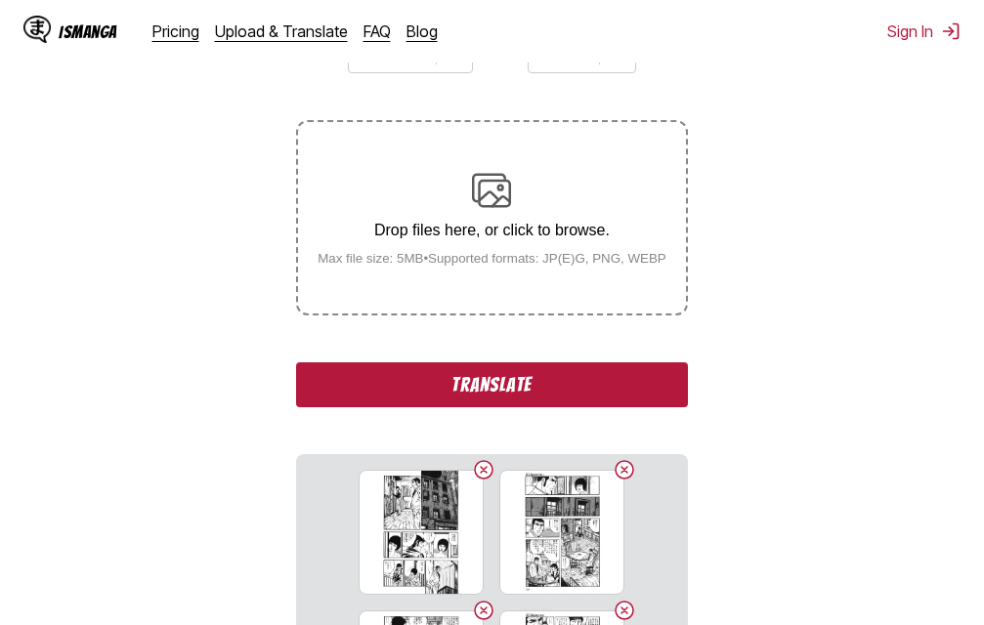
click at [468, 379] on button "Translate" at bounding box center [491, 385] width 391 height 45
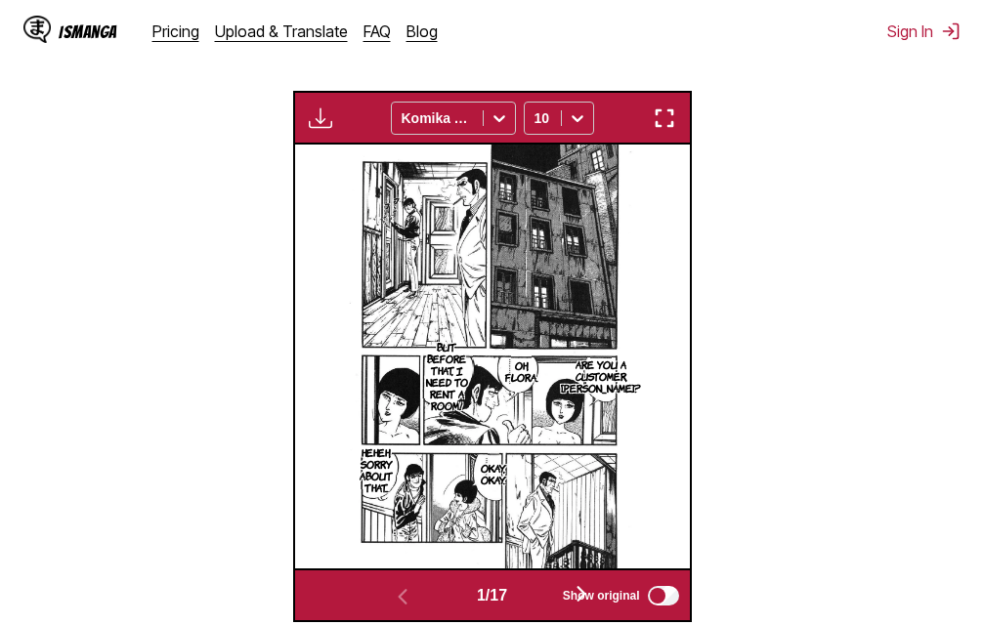
scroll to position [537, 0]
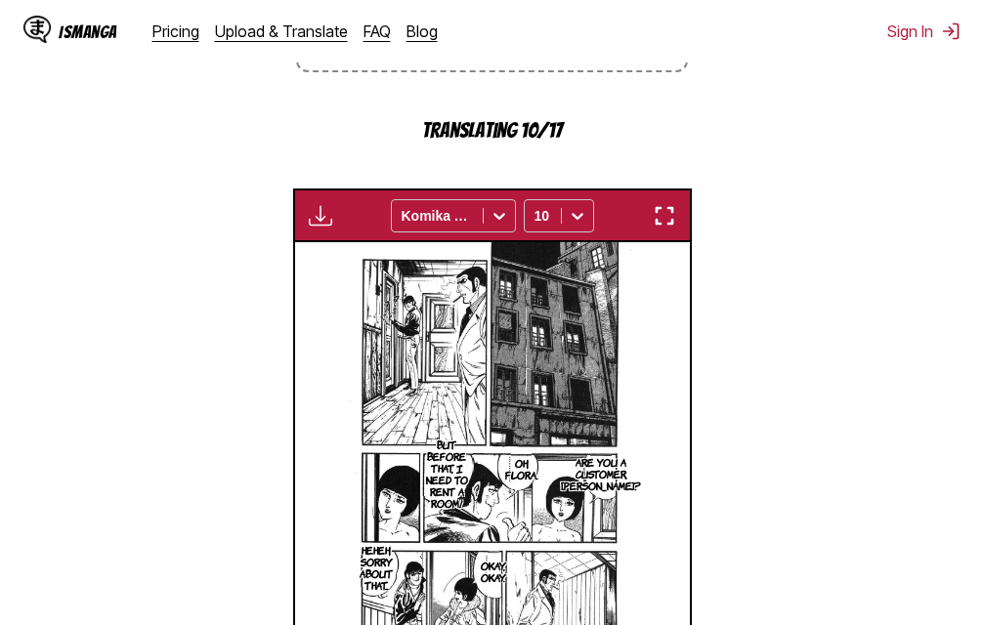
click at [666, 220] on img "button" at bounding box center [664, 215] width 23 height 23
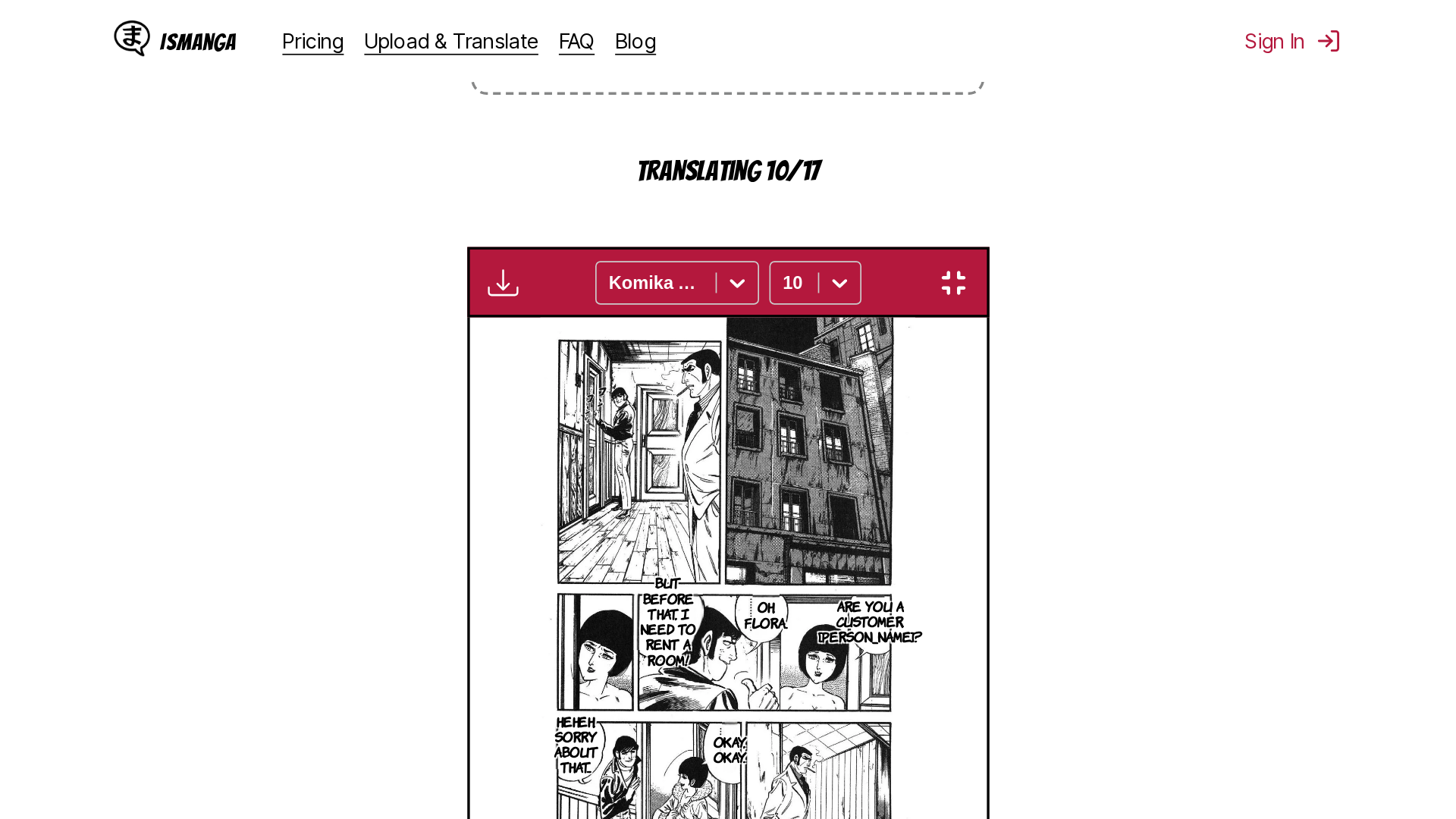
scroll to position [159, 0]
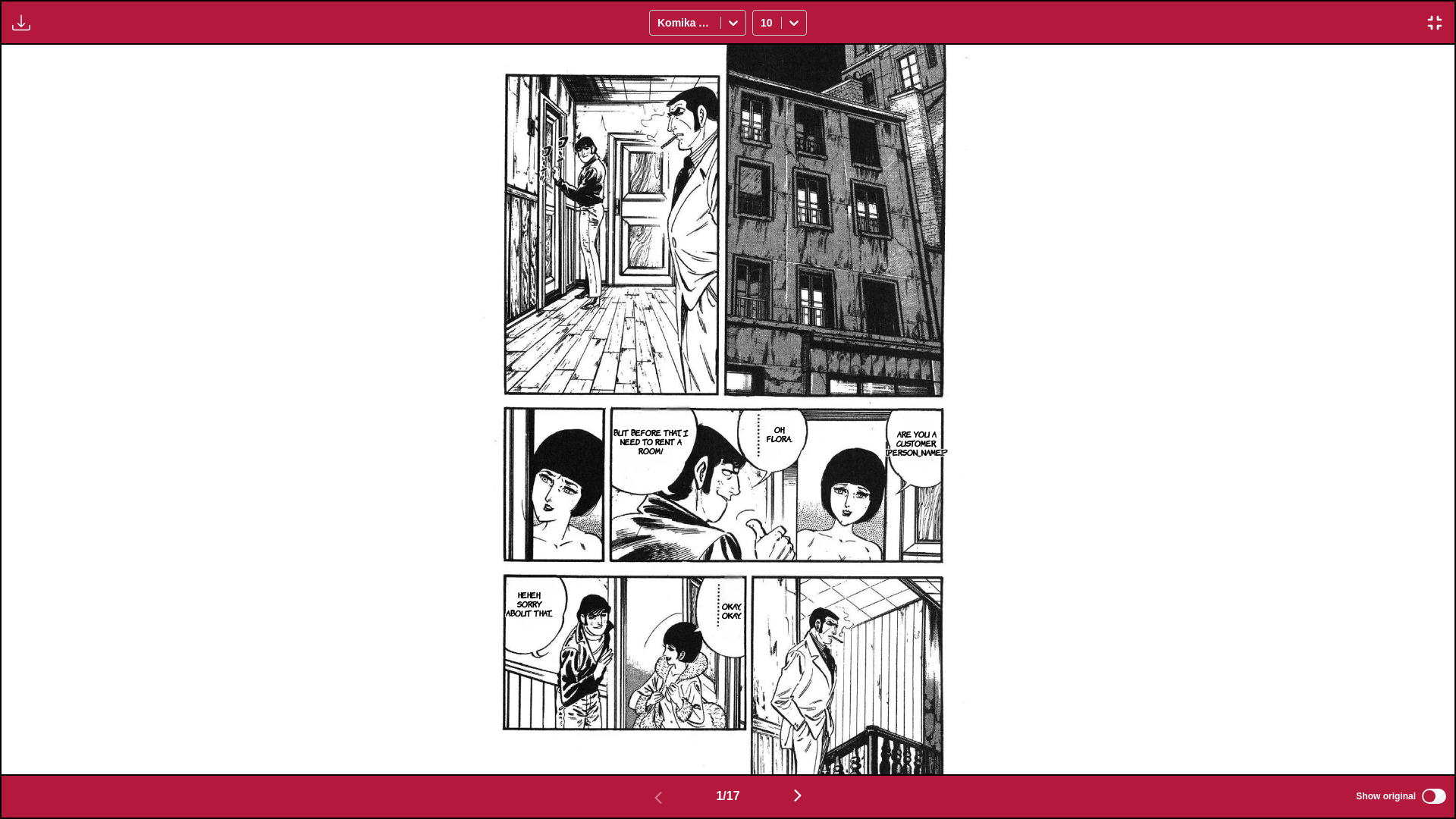
click at [763, 485] on div "1 / 17 Show original" at bounding box center [728, 797] width 1456 height 45
click at [763, 485] on img "button" at bounding box center [797, 795] width 18 height 18
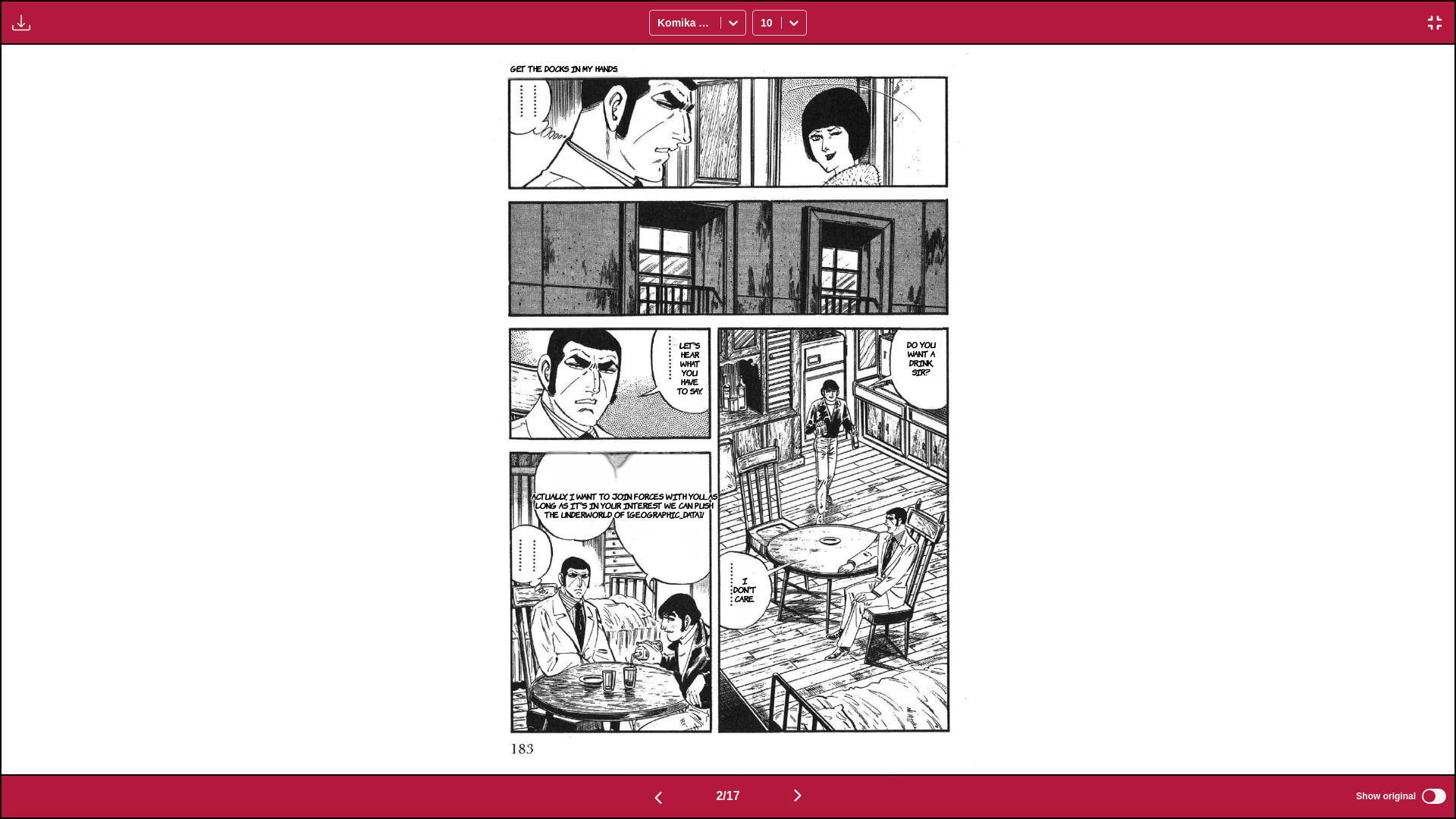
click at [763, 485] on img "button" at bounding box center [797, 795] width 18 height 18
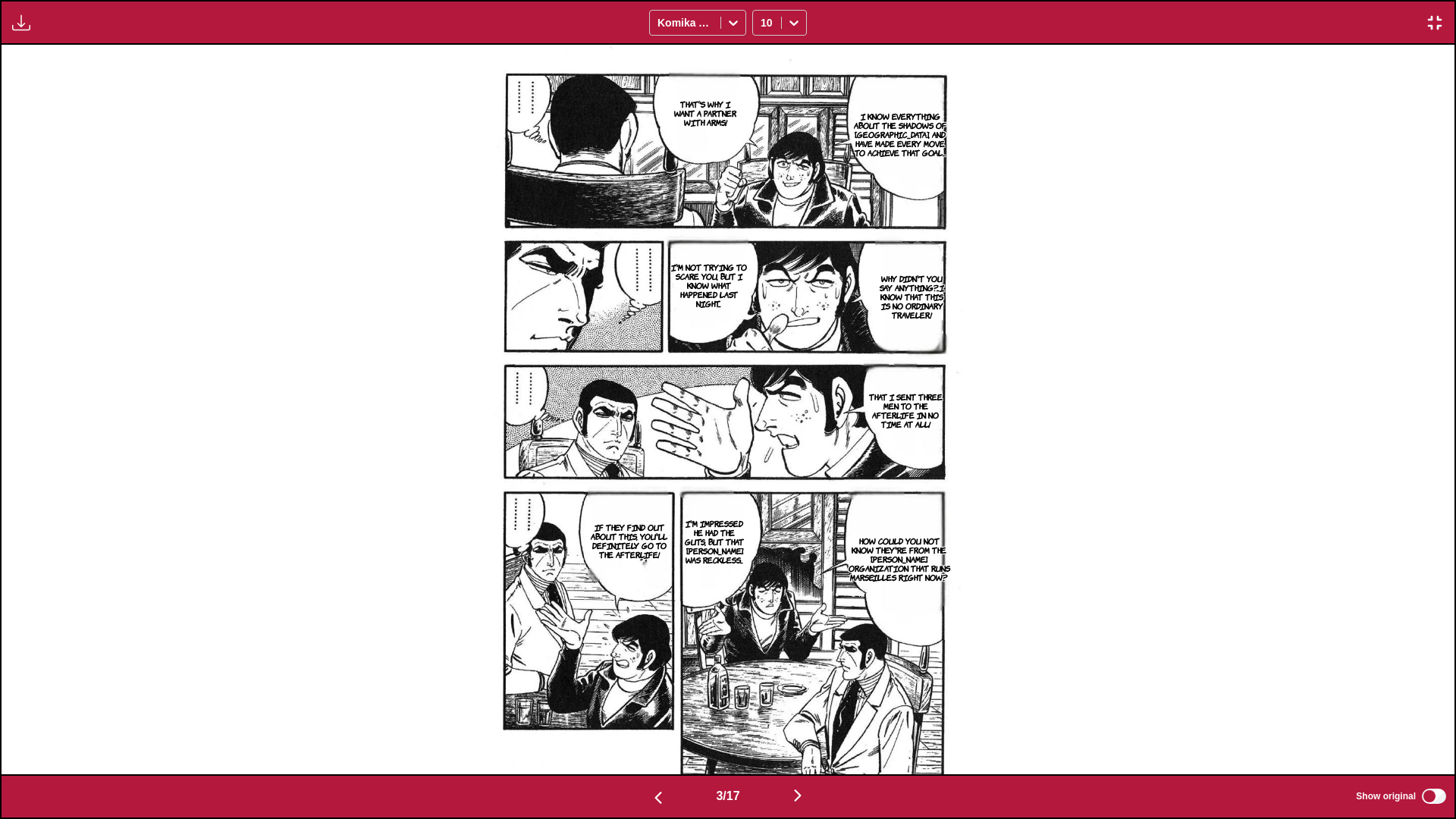
click at [763, 485] on img "button" at bounding box center [797, 795] width 18 height 18
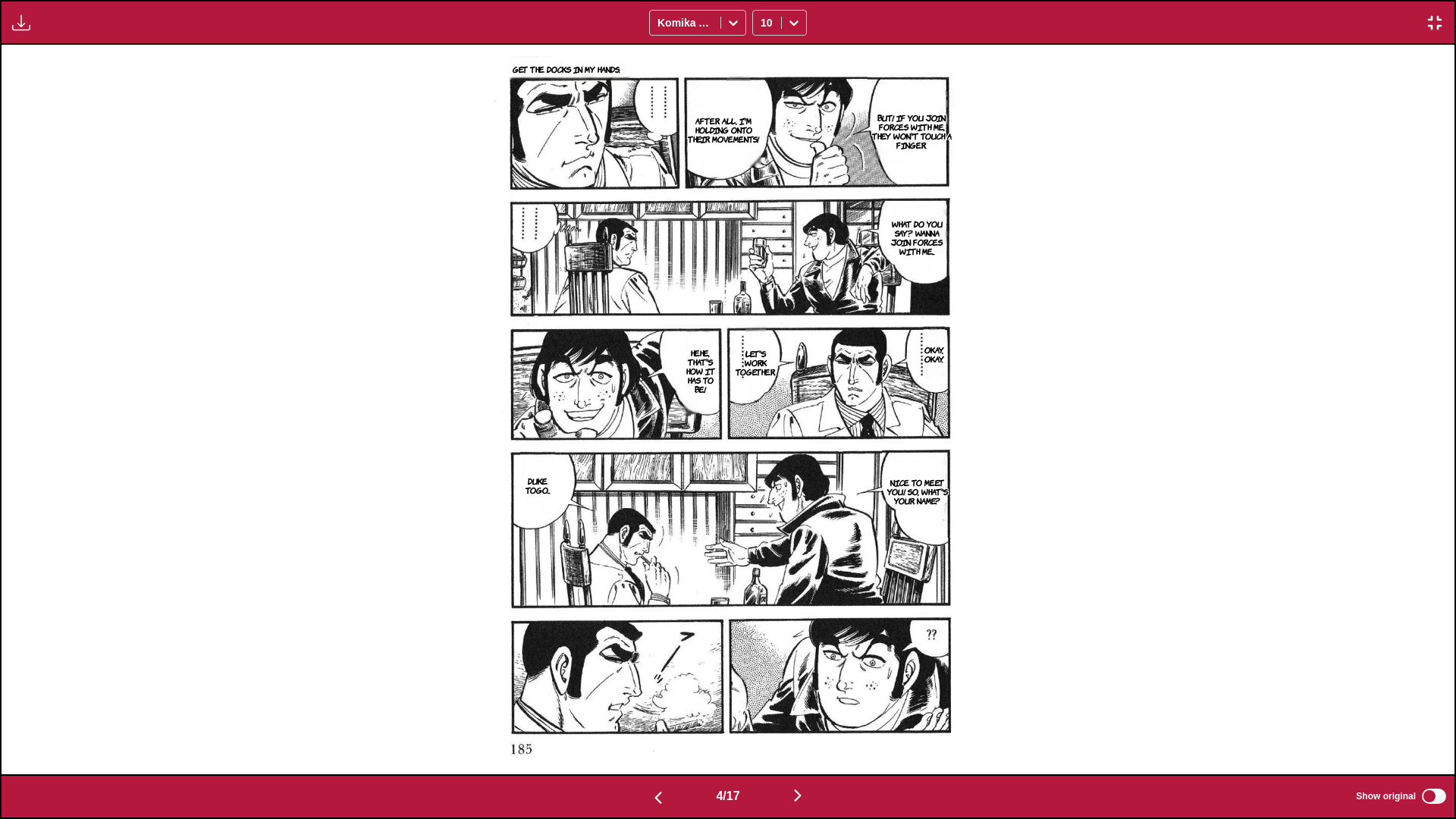
click at [763, 485] on img "button" at bounding box center [797, 795] width 18 height 18
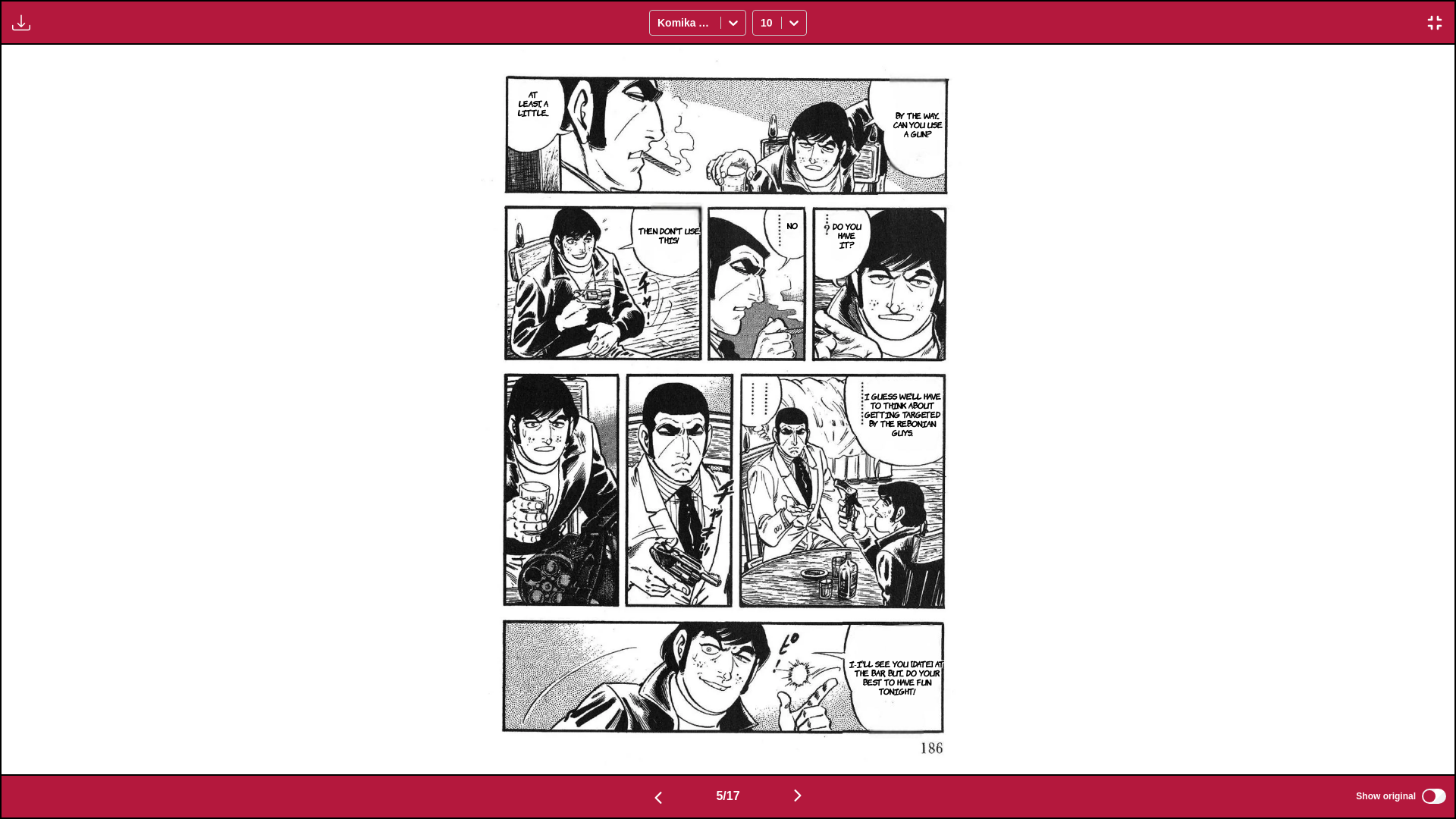
click at [763, 485] on img "button" at bounding box center [797, 795] width 18 height 18
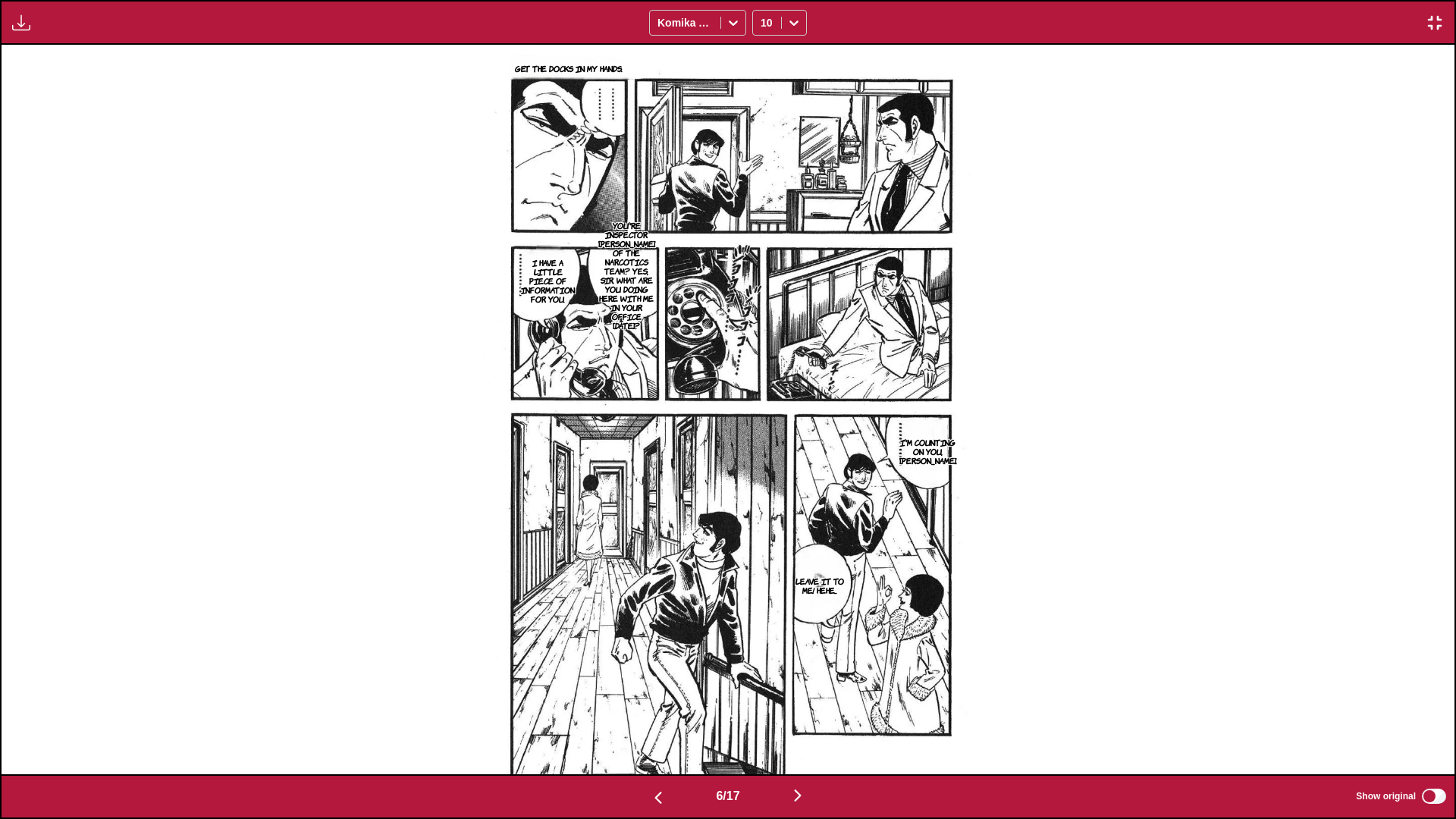
click at [763, 485] on img "button" at bounding box center [797, 795] width 18 height 18
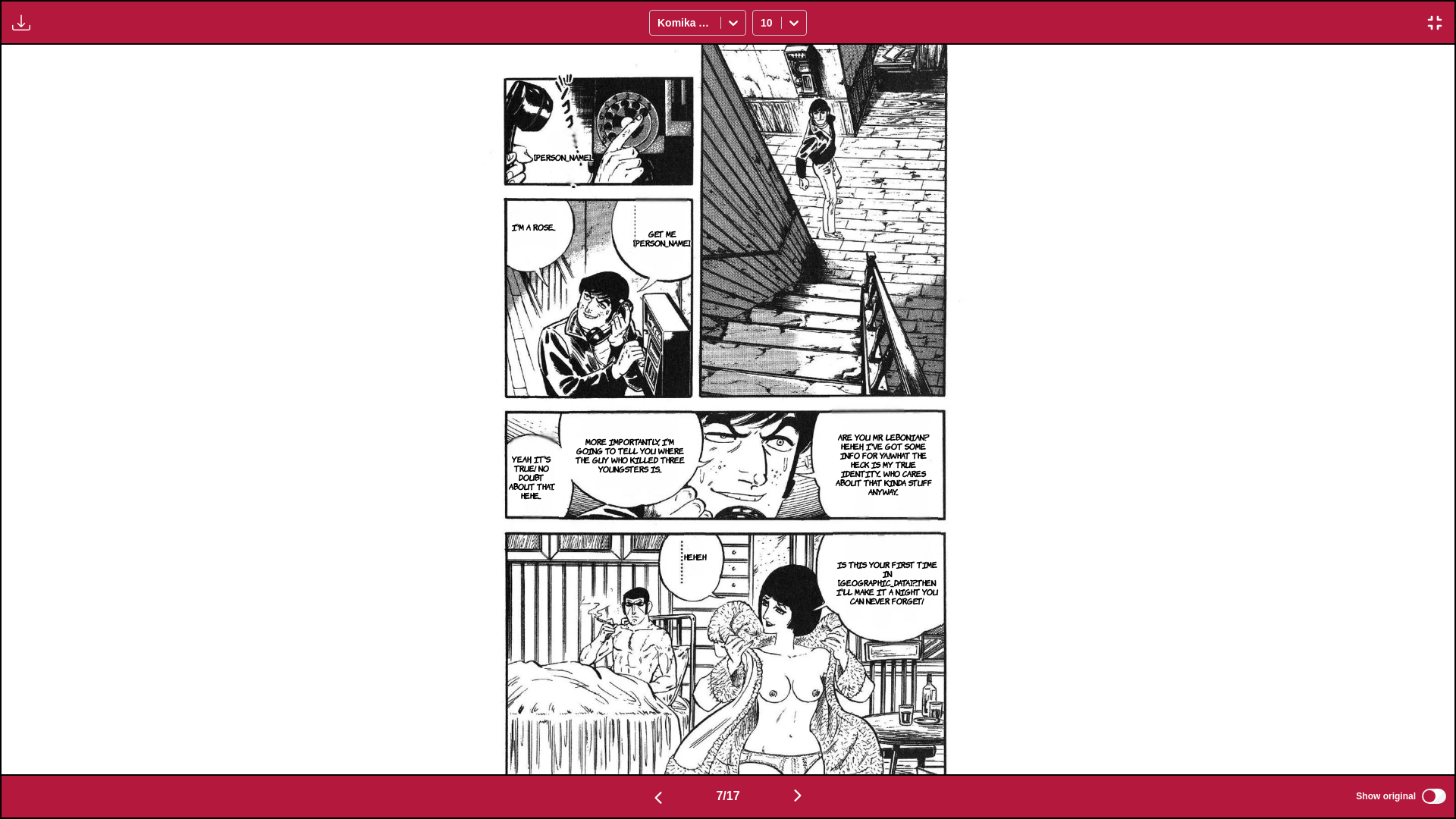
click at [763, 485] on img "button" at bounding box center [797, 795] width 18 height 18
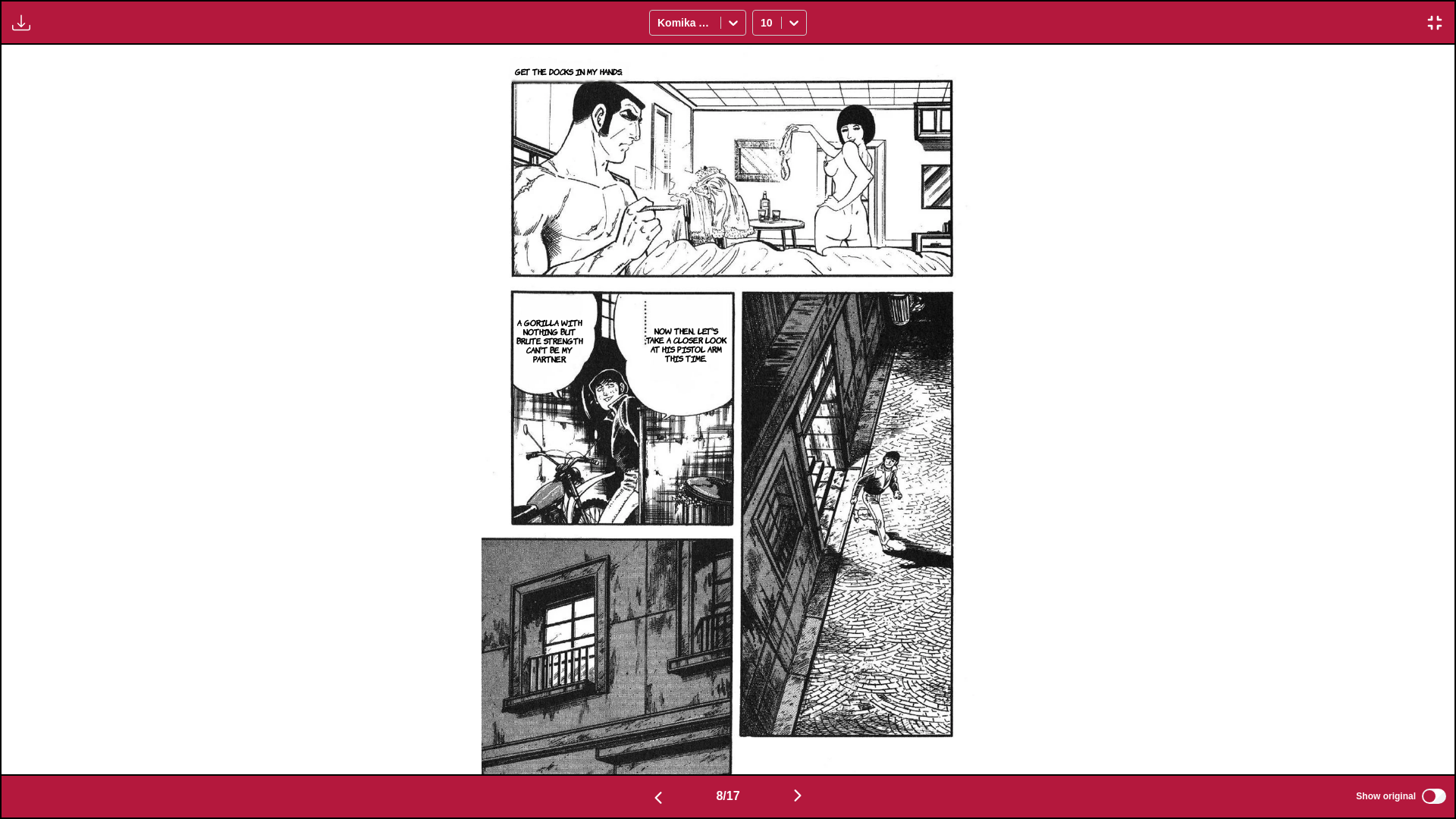
click at [763, 485] on img "button" at bounding box center [797, 795] width 18 height 18
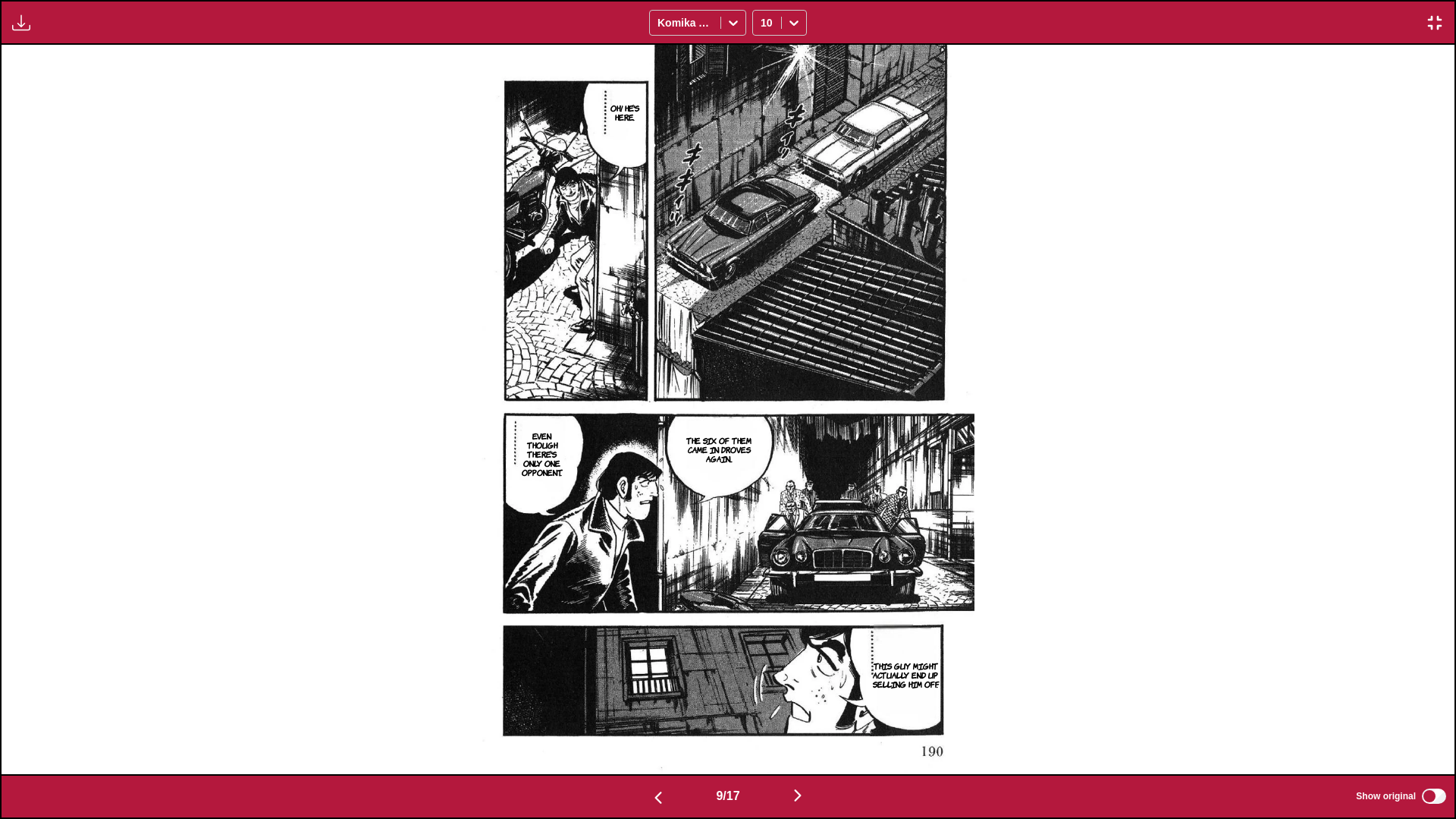
click at [763, 485] on img "button" at bounding box center [797, 794] width 18 height 18
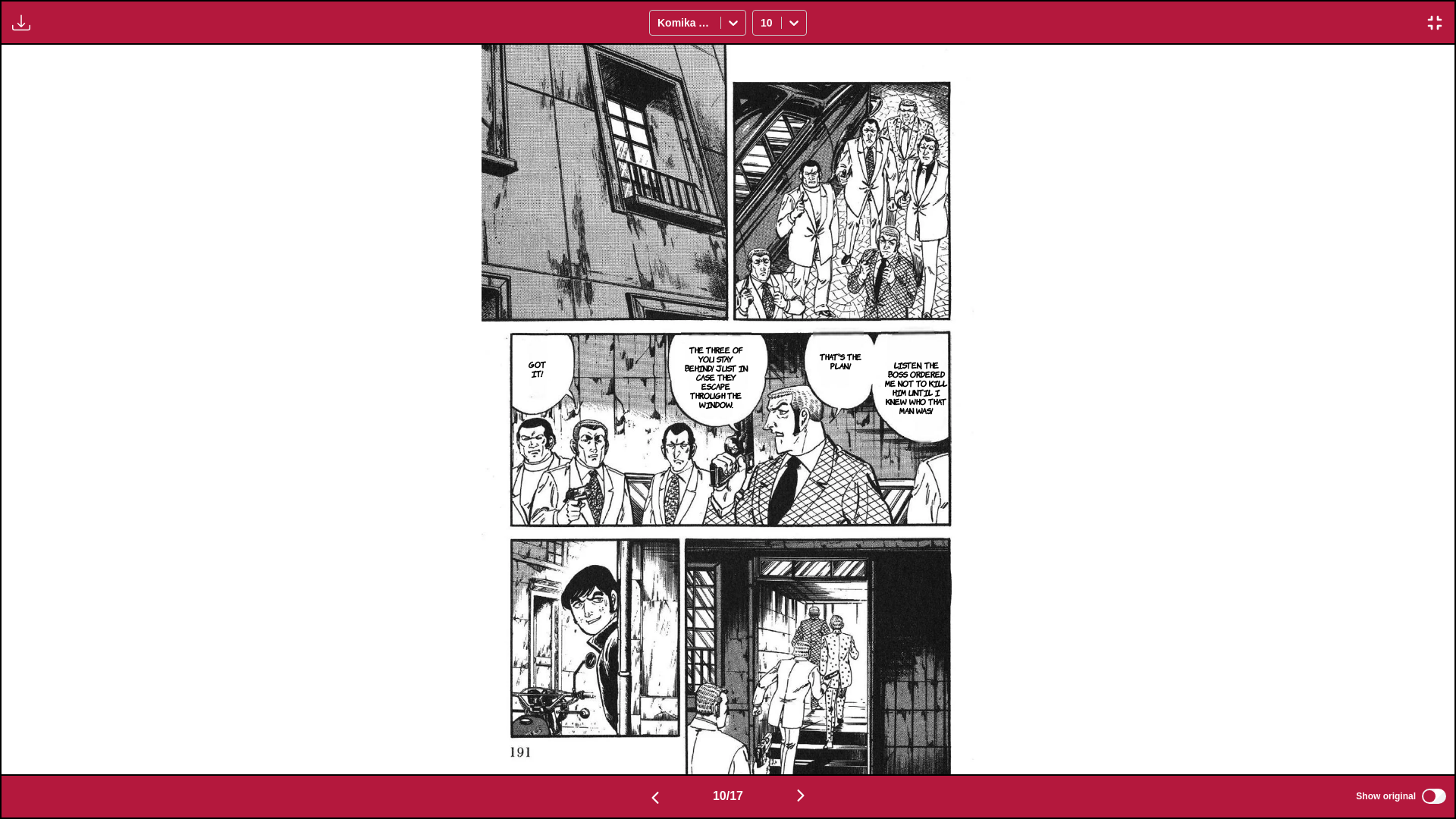
click at [763, 485] on img "button" at bounding box center [800, 795] width 18 height 18
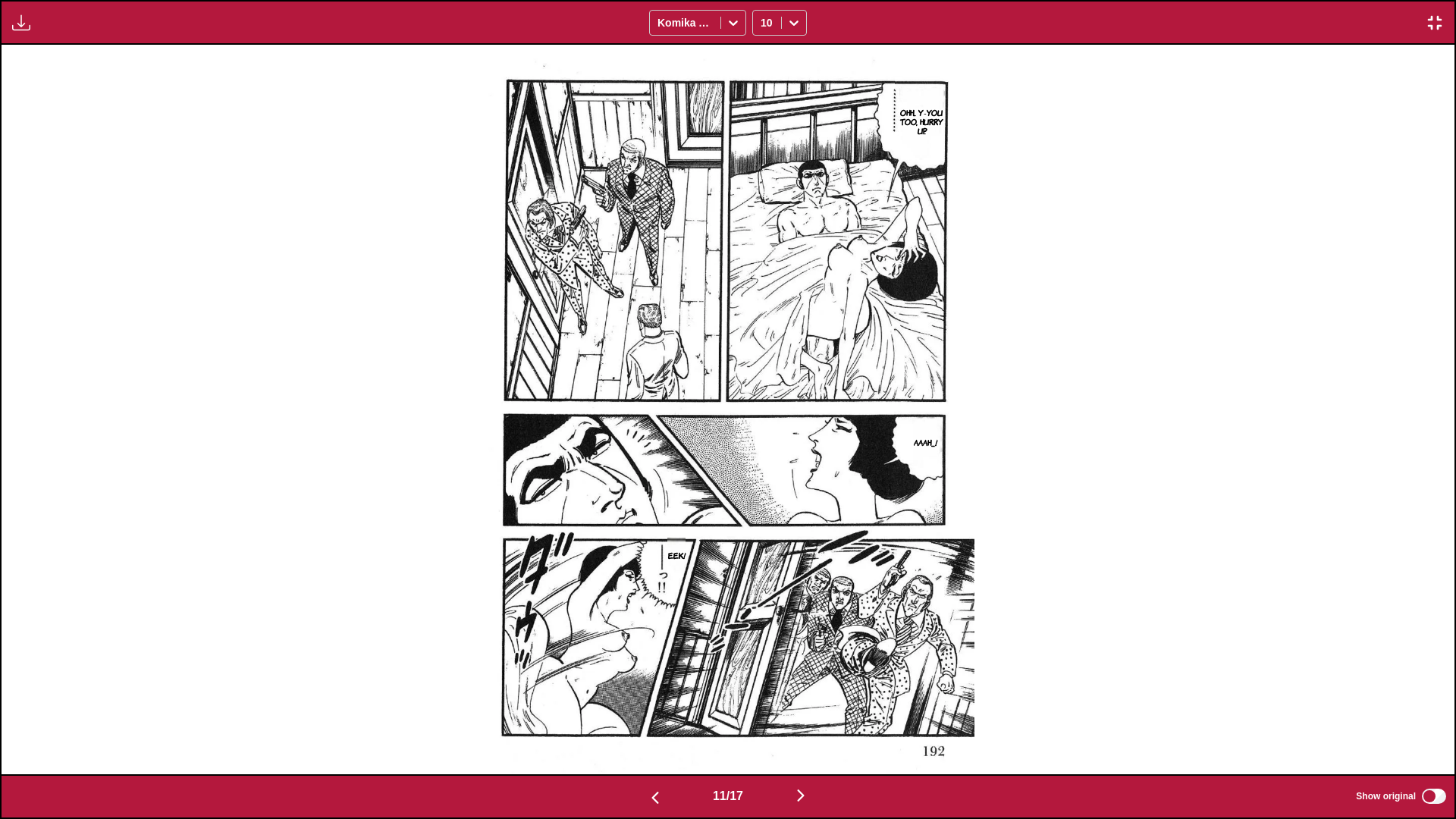
click at [763, 485] on img "button" at bounding box center [800, 795] width 18 height 18
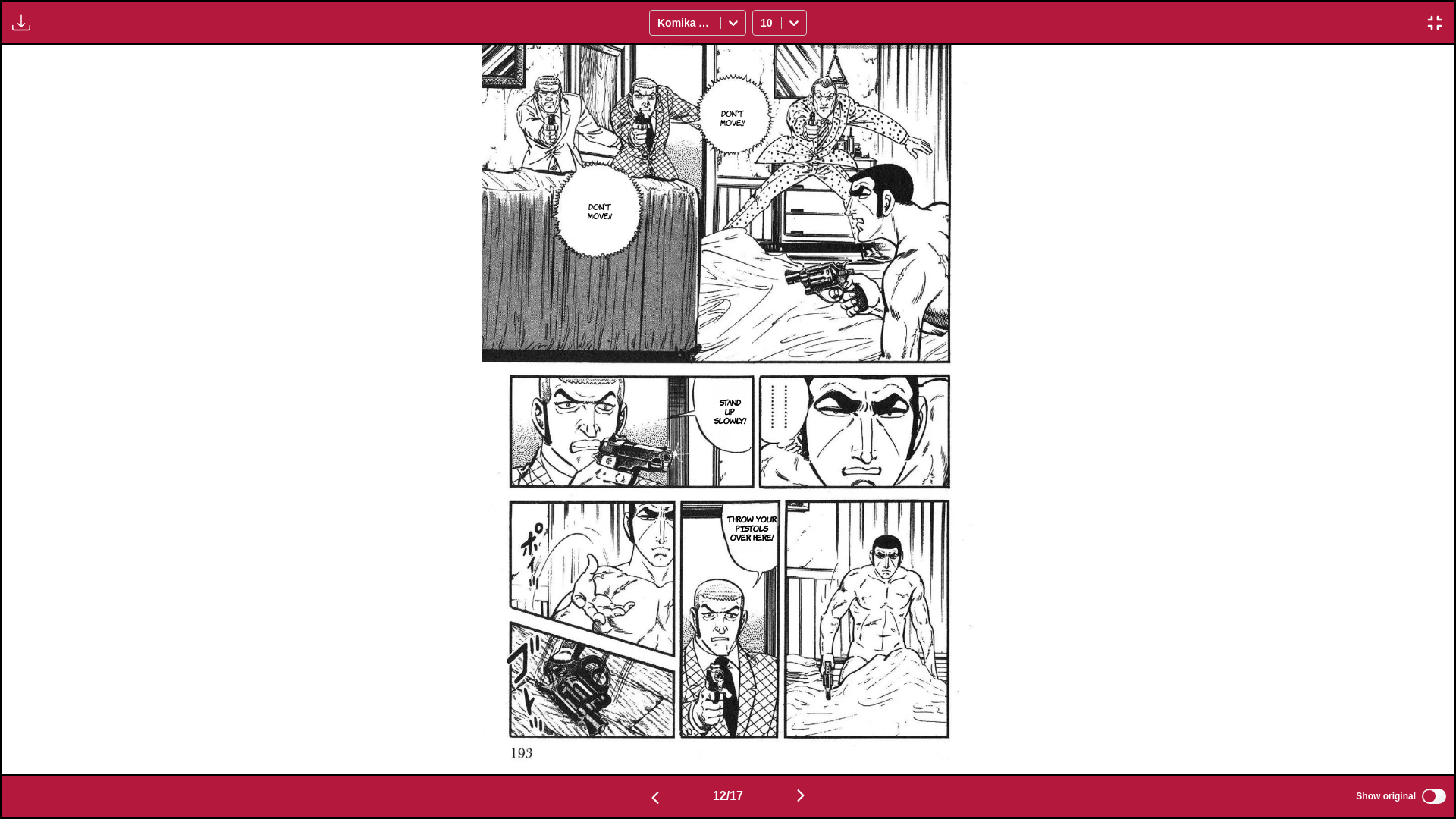
click at [763, 485] on img "button" at bounding box center [800, 795] width 18 height 18
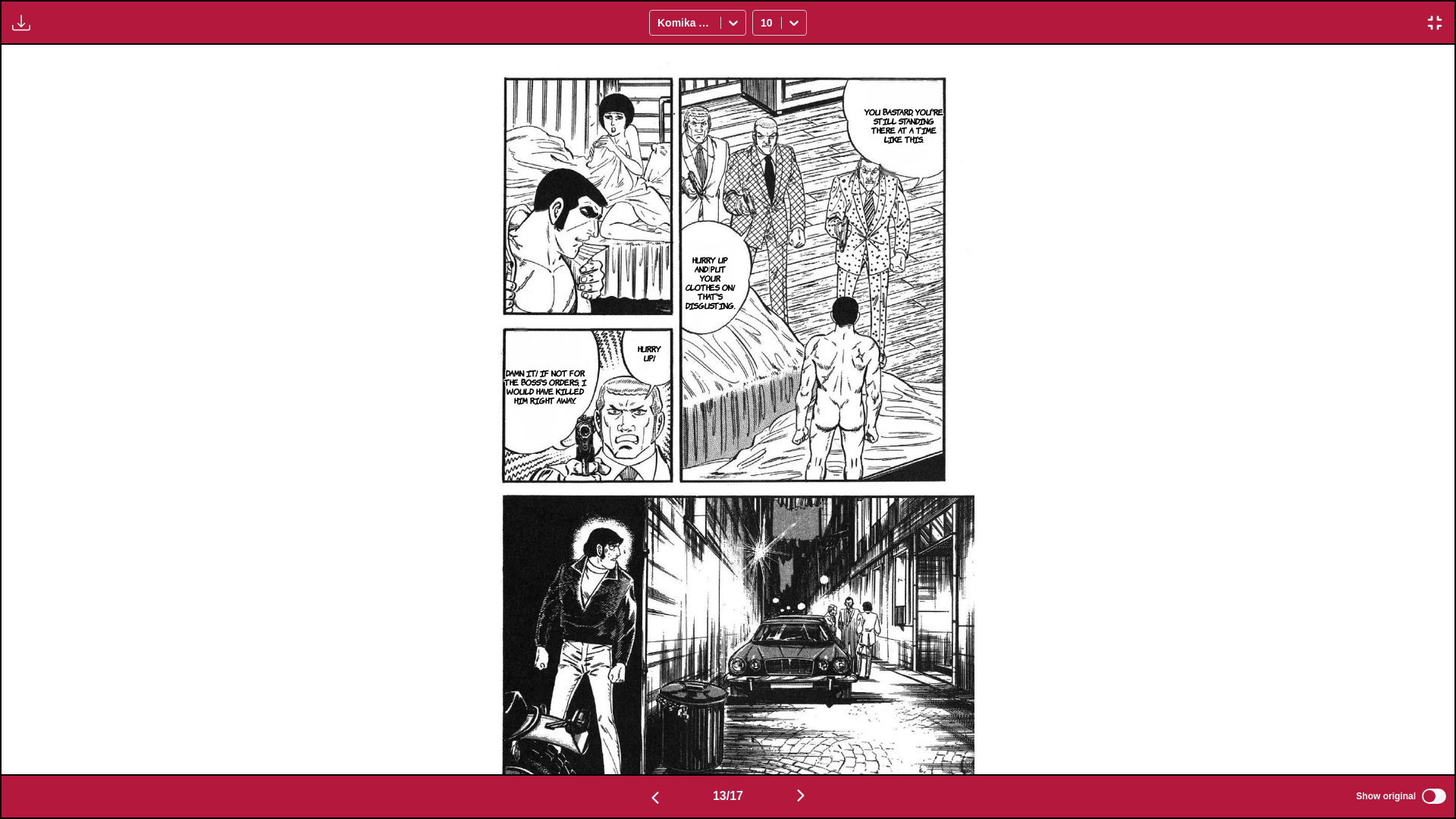
click at [763, 485] on img "button" at bounding box center [800, 794] width 18 height 18
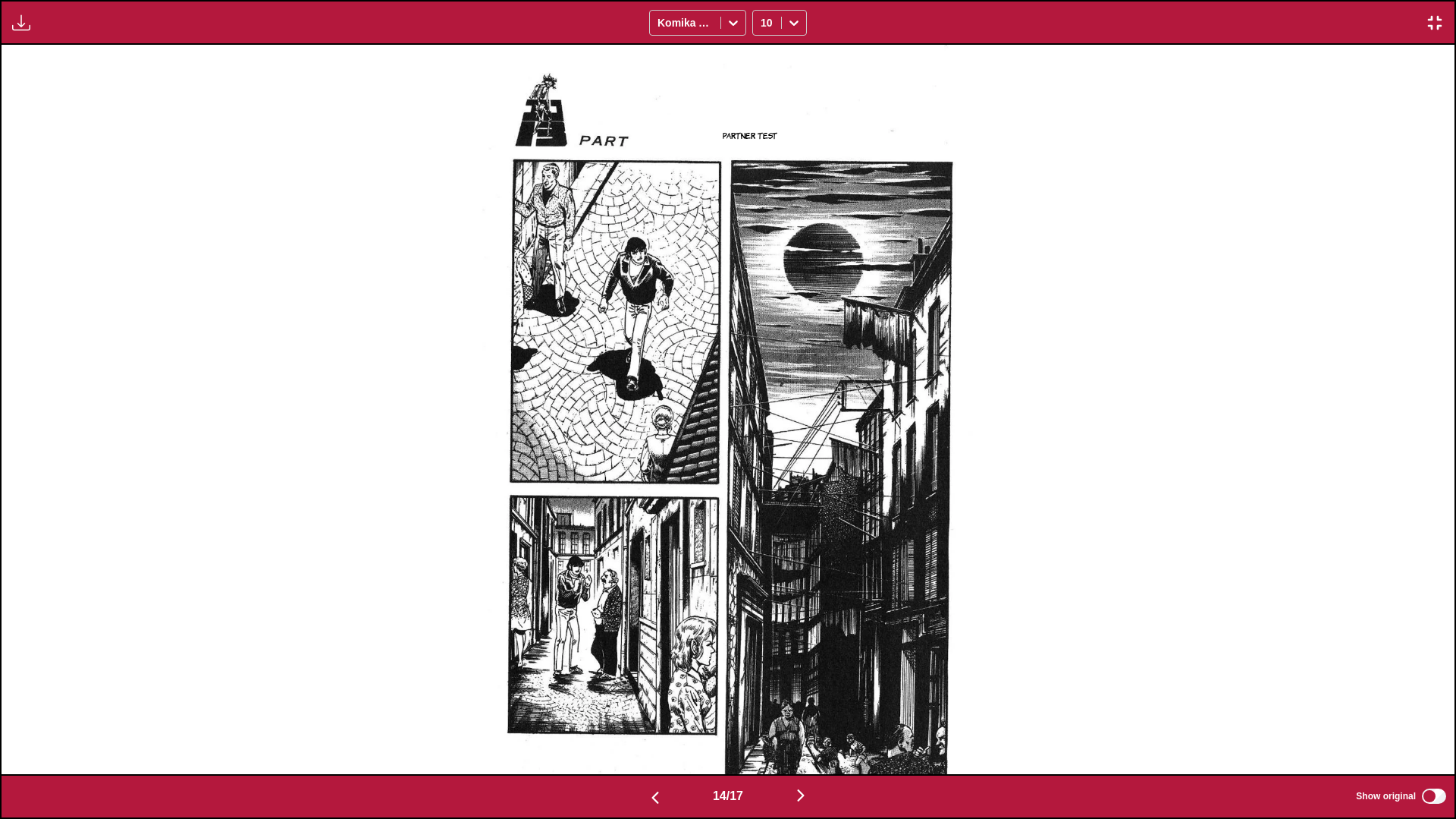
click at [763, 485] on img "button" at bounding box center [800, 794] width 18 height 18
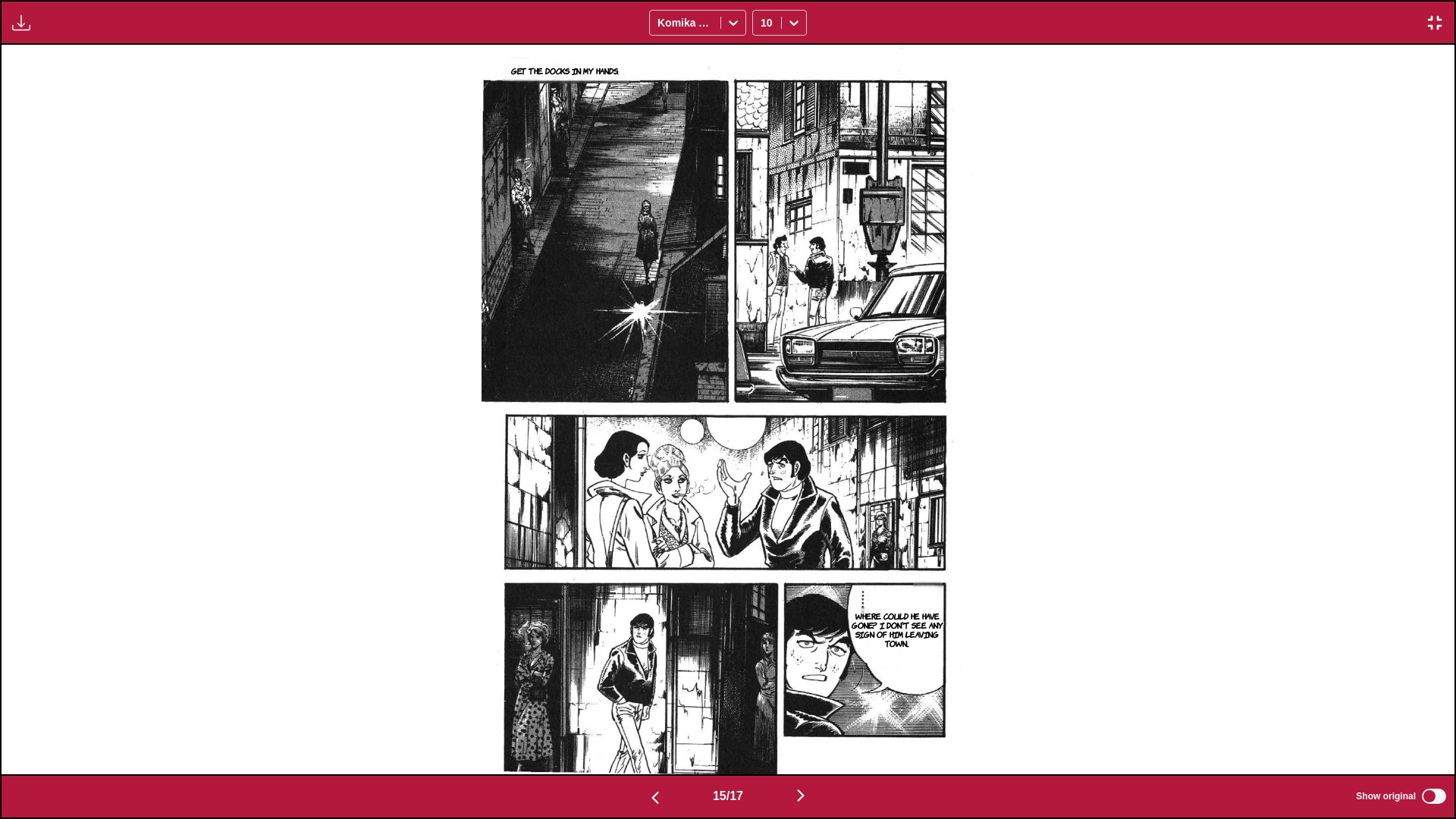
click at [763, 485] on img "button" at bounding box center [800, 795] width 18 height 18
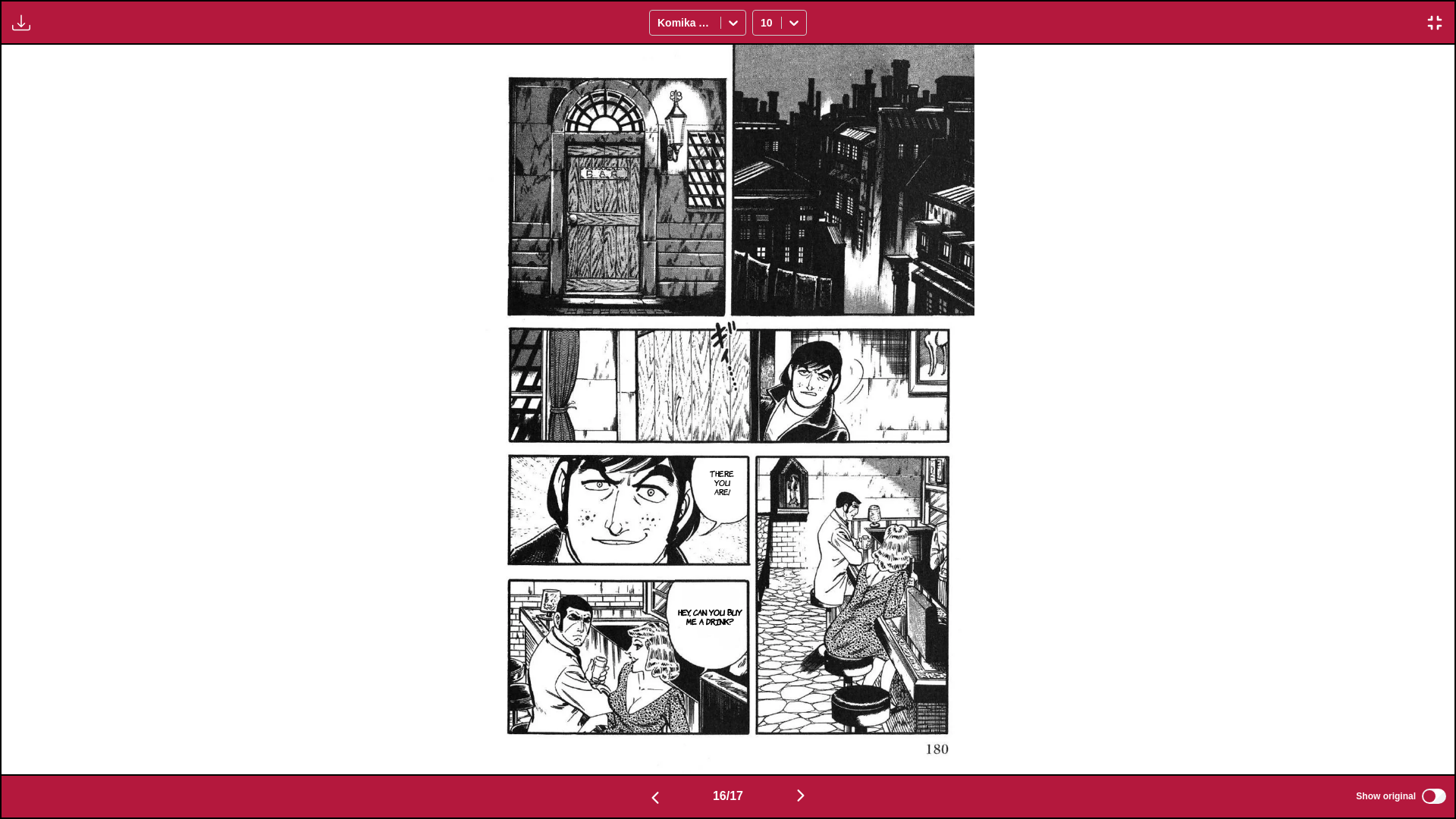
click at [763, 485] on img "button" at bounding box center [800, 795] width 18 height 18
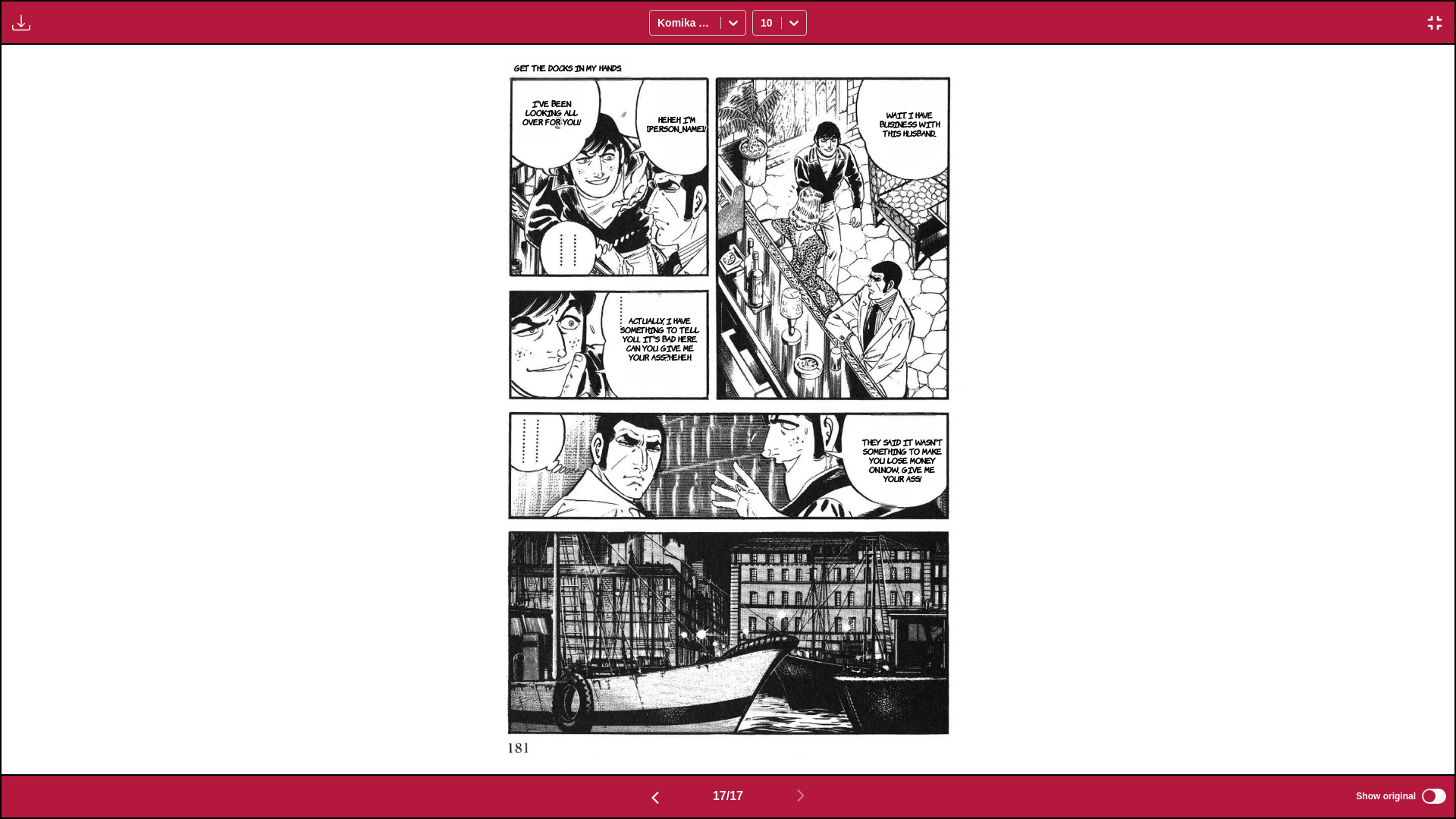
click at [763, 24] on img "button" at bounding box center [1434, 23] width 18 height 18
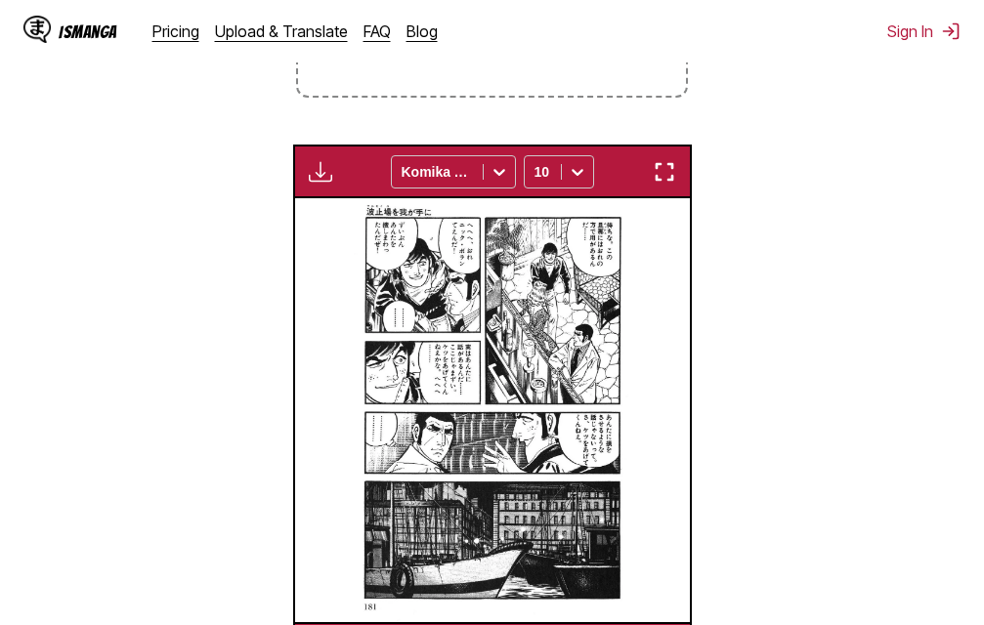
scroll to position [0, 6317]
